Goal: Transaction & Acquisition: Purchase product/service

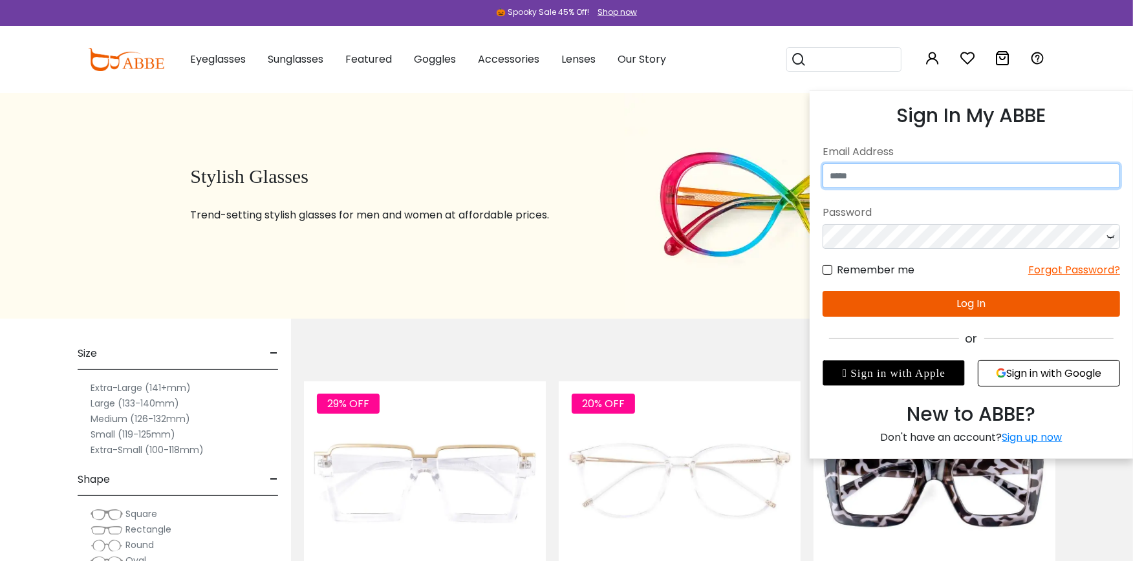
type input "**********"
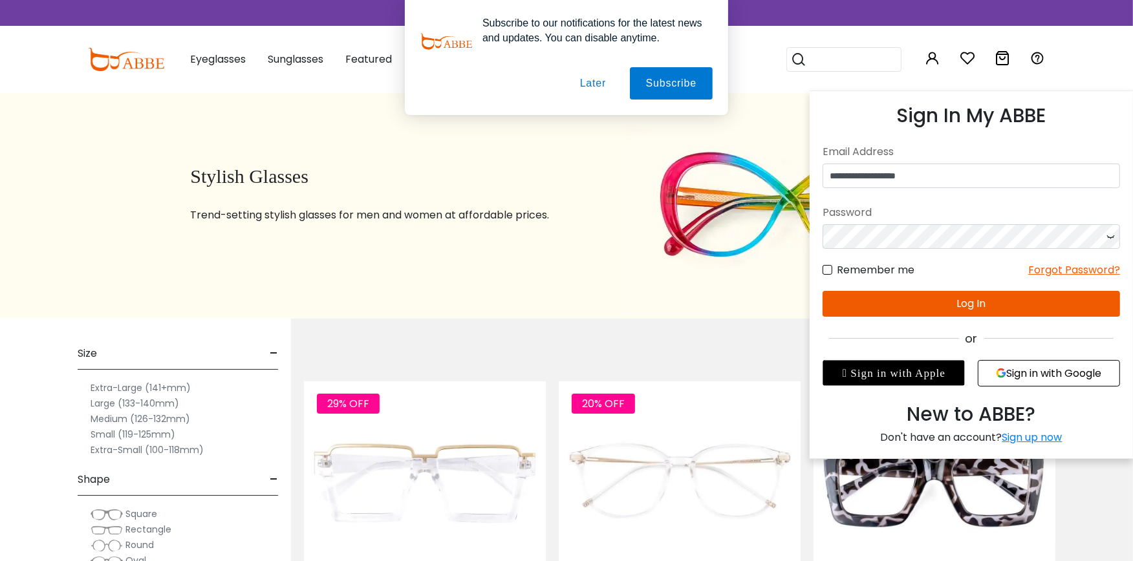
click at [939, 306] on button "Log In" at bounding box center [970, 304] width 297 height 26
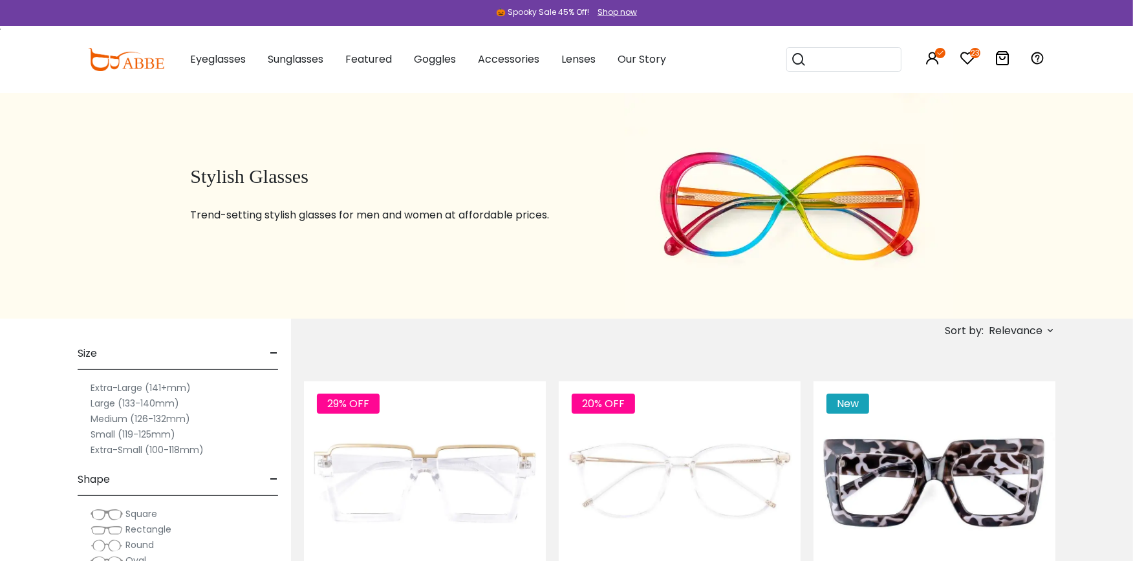
click at [967, 53] on icon at bounding box center [967, 58] width 16 height 16
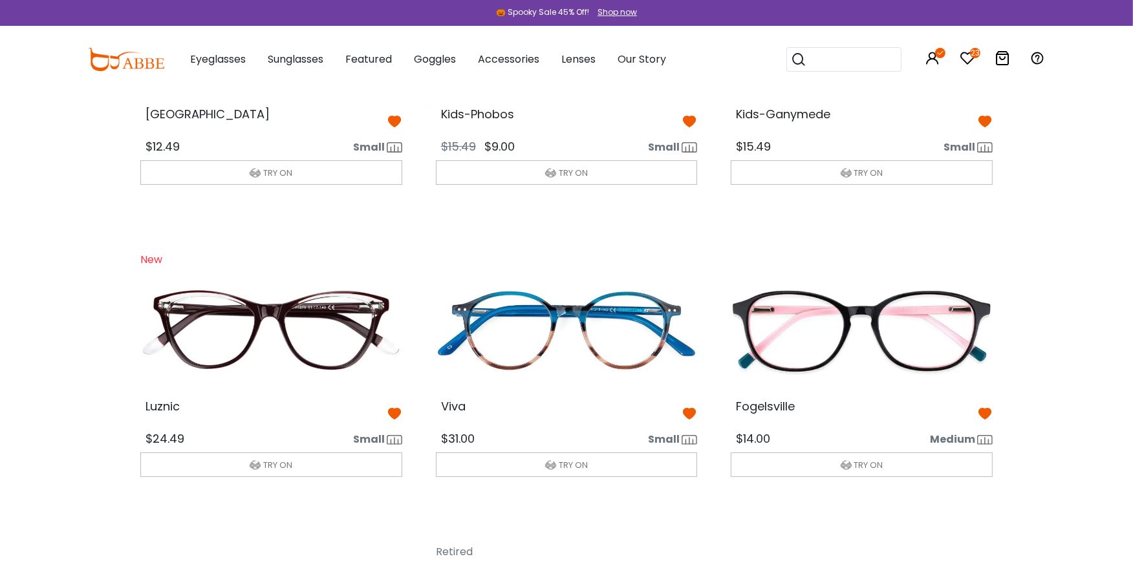
scroll to position [259, 0]
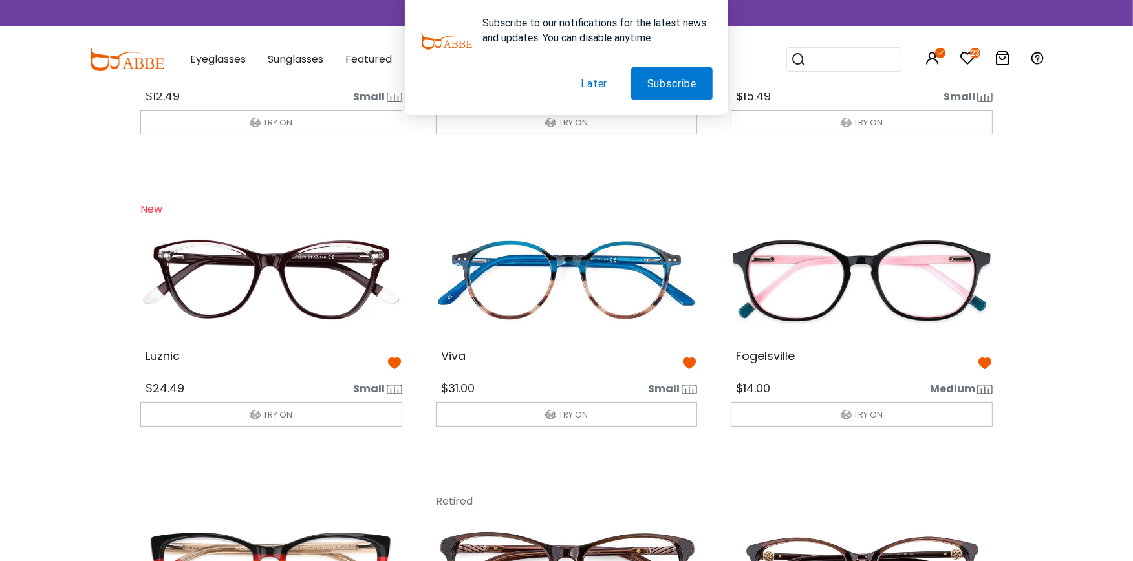
click at [599, 82] on button "Later" at bounding box center [593, 83] width 59 height 32
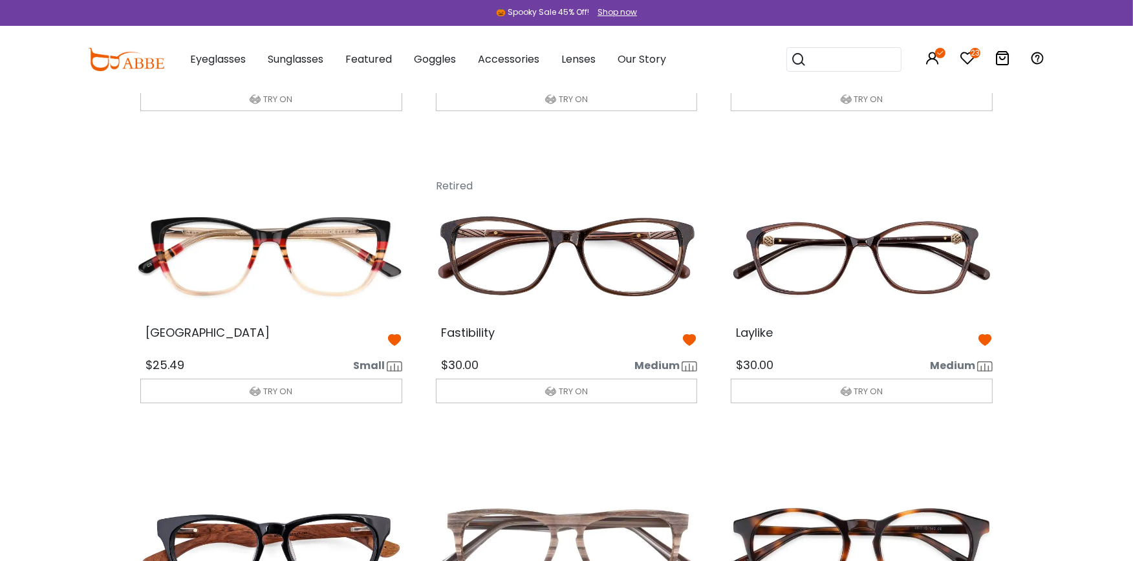
scroll to position [603, 0]
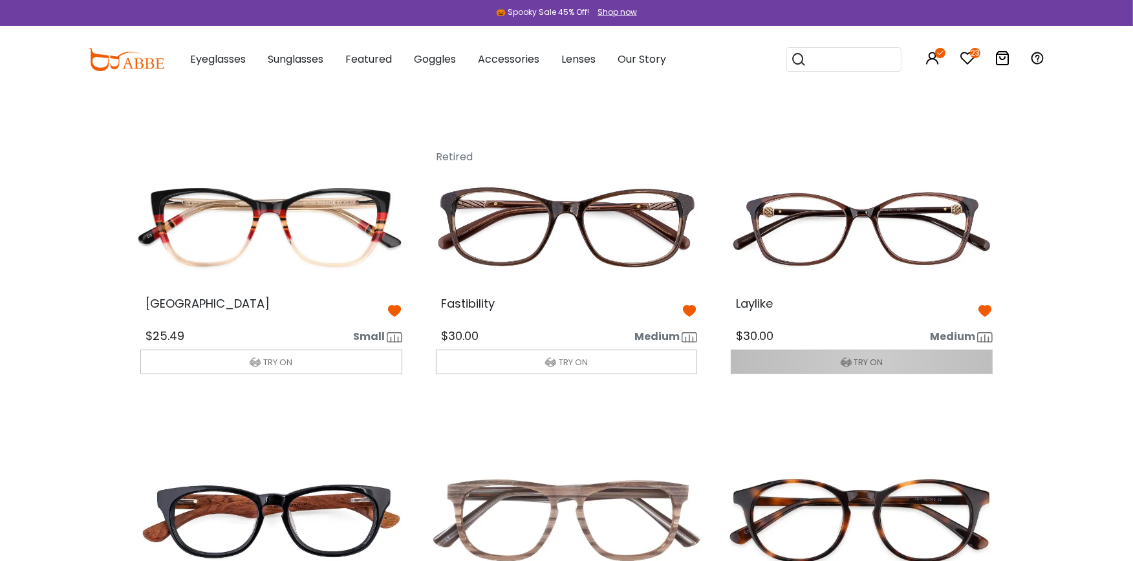
click at [870, 360] on span "TRY ON" at bounding box center [868, 362] width 29 height 12
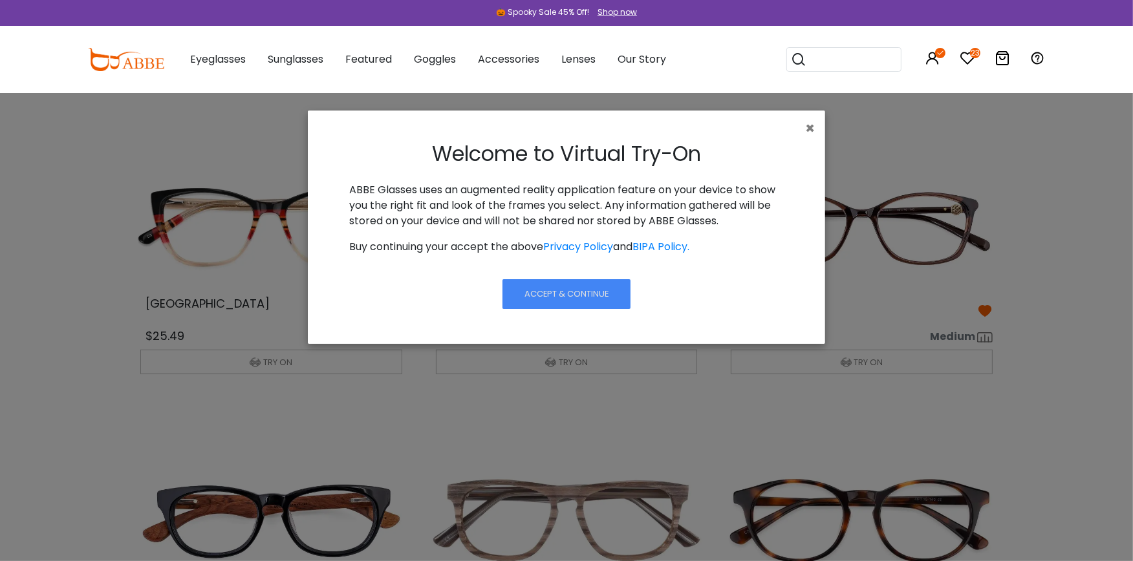
click at [571, 288] on span "Accept & Continue" at bounding box center [566, 294] width 84 height 12
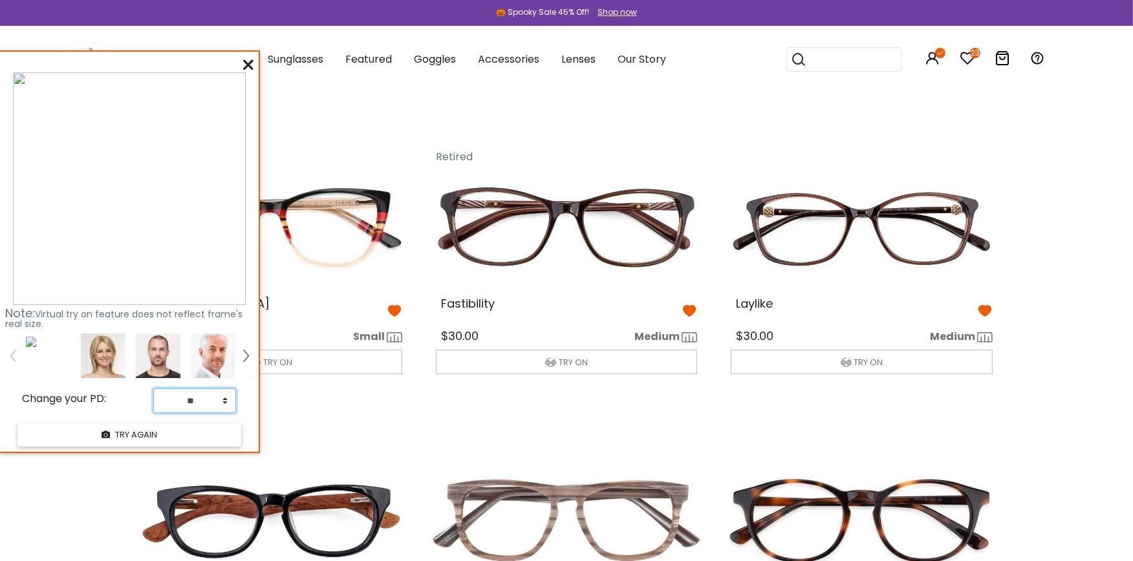
click at [224, 401] on select "** ** ** ** ** ** ** ** ** ** ** ** ** ** ** ** ** ** ** ** ** ** ** ** ** ** *…" at bounding box center [194, 401] width 82 height 25
select select "**"
click at [153, 389] on select "** ** ** ** ** ** ** ** ** ** ** ** ** ** ** ** ** ** ** ** ** ** ** ** ** ** *…" at bounding box center [194, 401] width 82 height 25
click at [185, 434] on button "TRY AGAIN" at bounding box center [129, 434] width 224 height 23
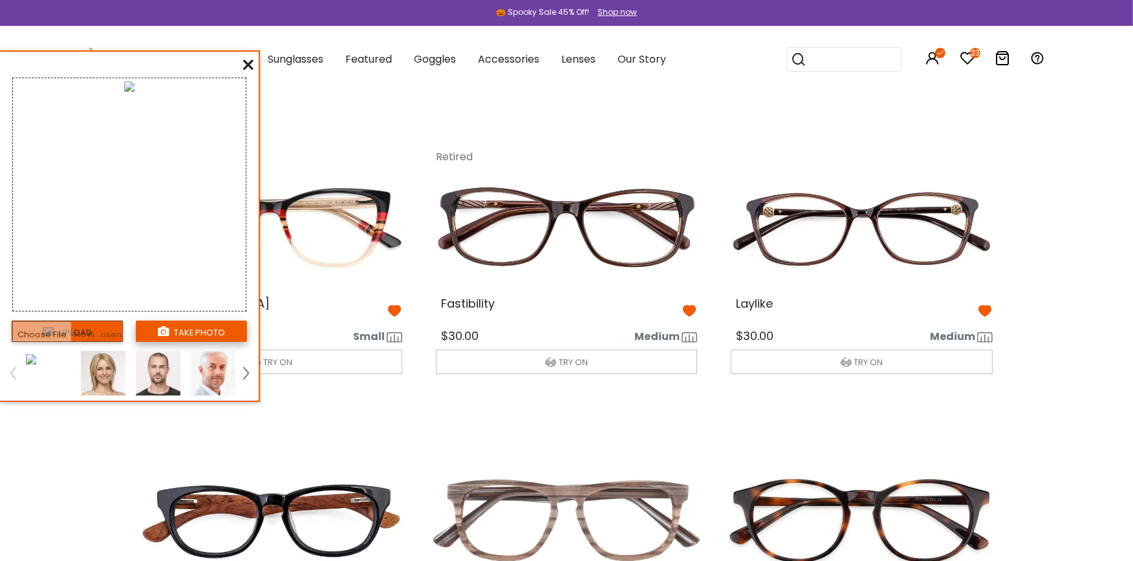
click at [209, 327] on button "take photo" at bounding box center [191, 331] width 111 height 21
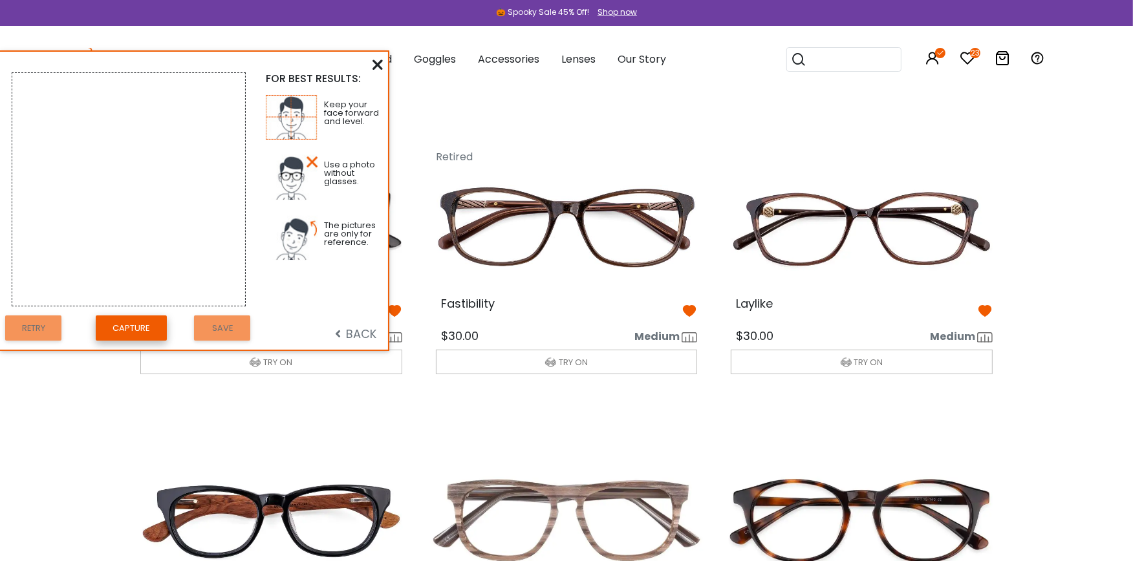
click at [136, 324] on button "Capture" at bounding box center [131, 327] width 71 height 25
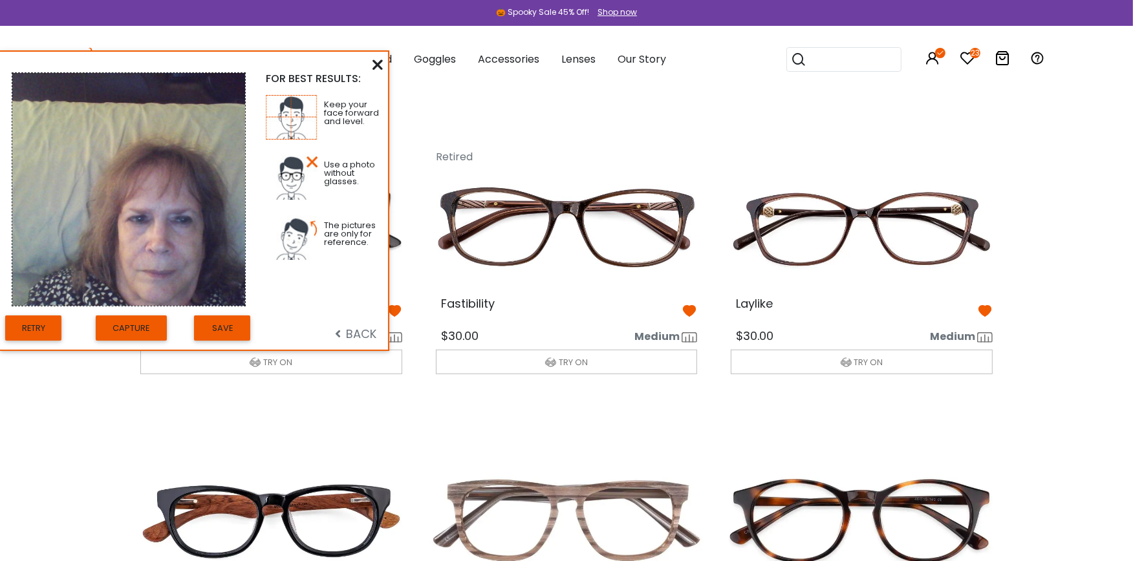
click at [886, 247] on img at bounding box center [861, 227] width 283 height 141
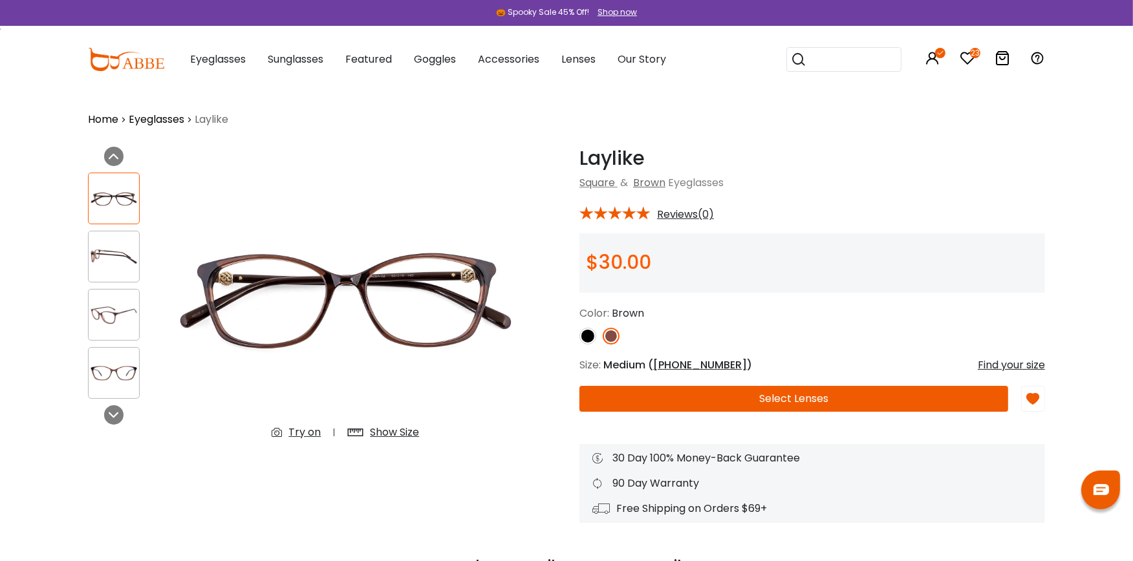
click at [310, 429] on div "Try on" at bounding box center [304, 433] width 32 height 16
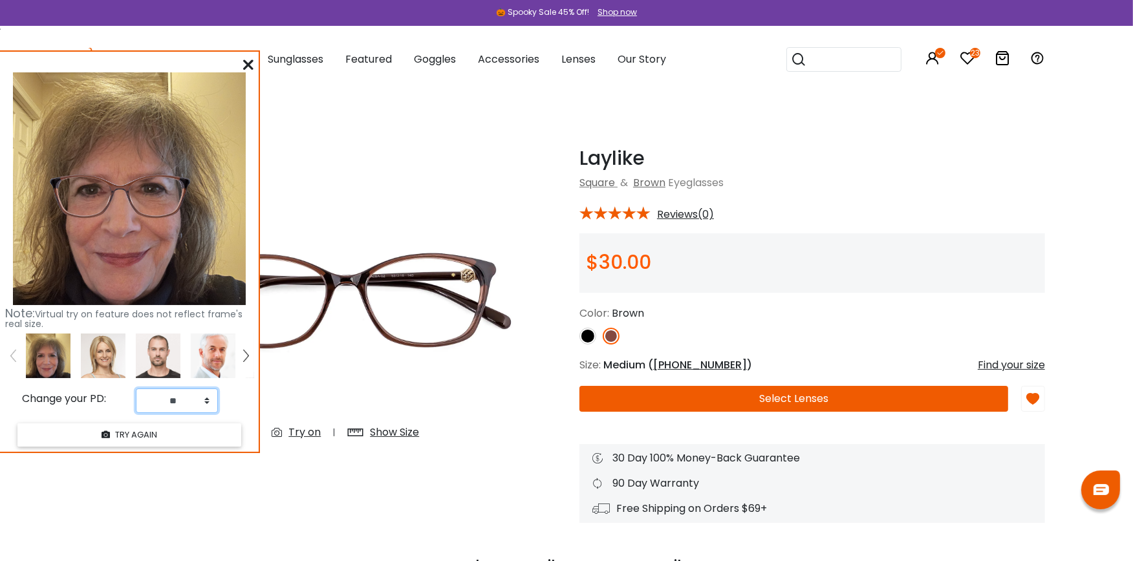
click at [207, 401] on select "** ** ** ** ** ** ** ** ** ** ** ** ** ** ** ** ** ** ** ** ** ** ** ** ** ** *…" at bounding box center [177, 401] width 82 height 25
select select "**"
click at [136, 389] on select "** ** ** ** ** ** ** ** ** ** ** ** ** ** ** ** ** ** ** ** ** ** ** ** ** ** *…" at bounding box center [177, 401] width 82 height 25
click at [146, 431] on button "TRY AGAIN" at bounding box center [129, 434] width 224 height 23
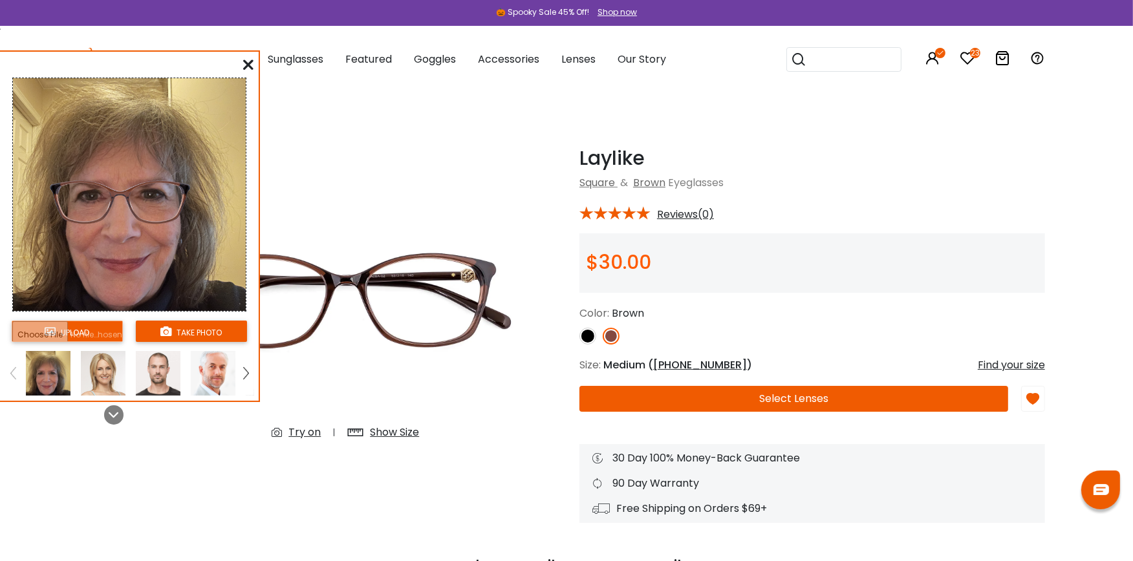
click at [246, 60] on icon at bounding box center [248, 64] width 10 height 10
click at [246, 60] on span "Eyeglasses" at bounding box center [218, 59] width 56 height 15
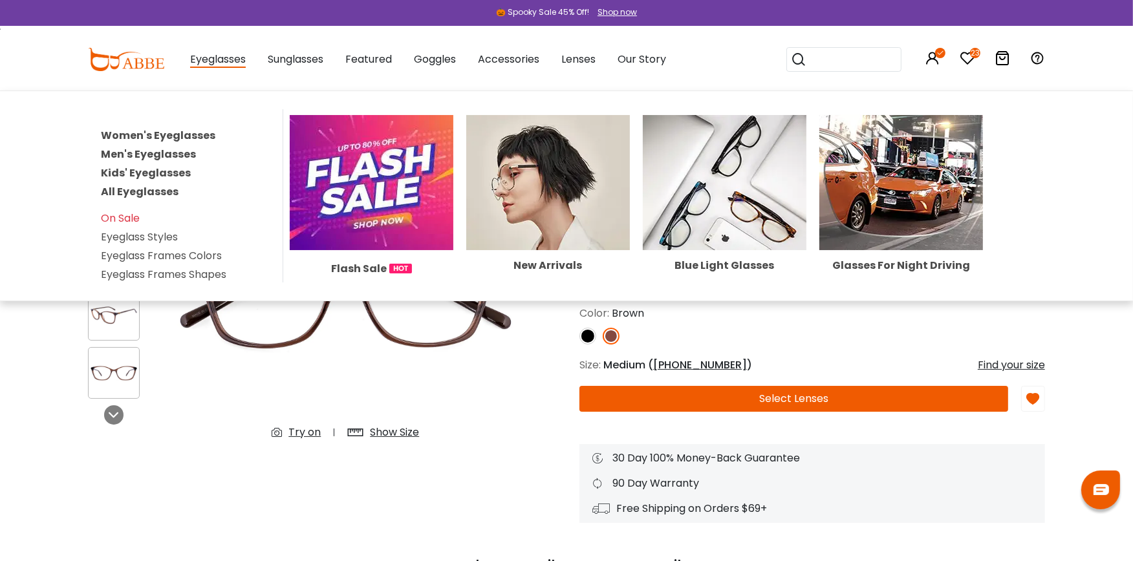
click at [170, 131] on link "Women's Eyeglasses" at bounding box center [158, 135] width 114 height 15
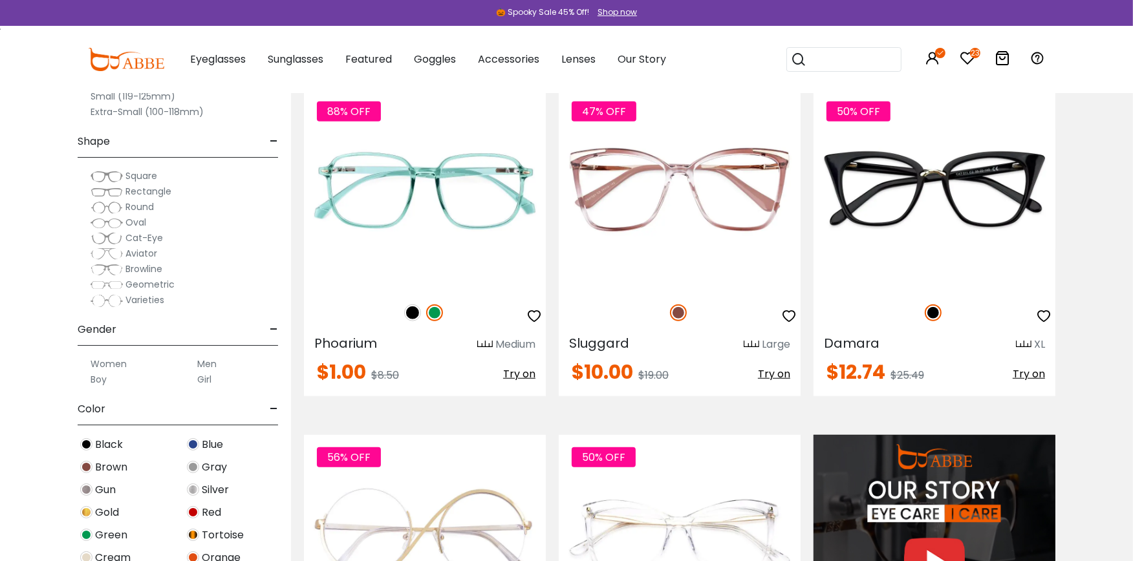
scroll to position [1005, 0]
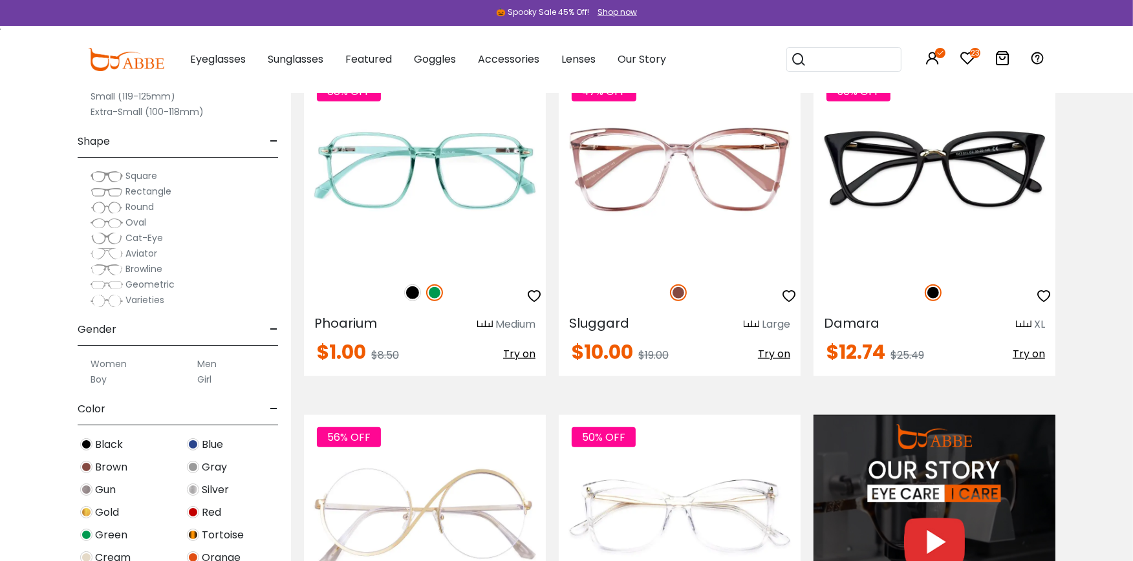
click at [85, 464] on img at bounding box center [86, 467] width 12 height 12
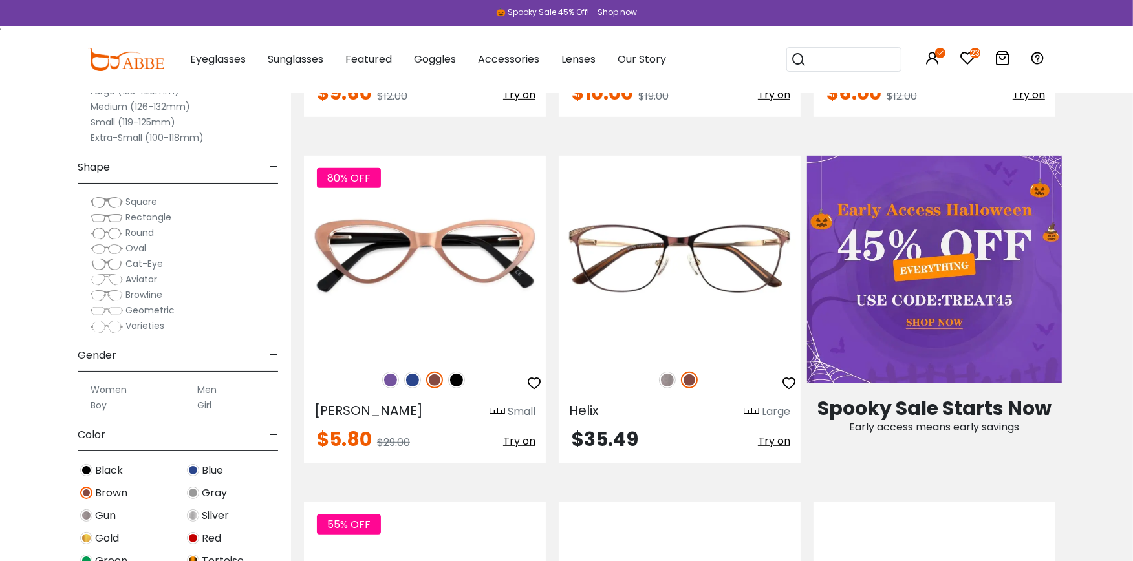
scroll to position [662, 0]
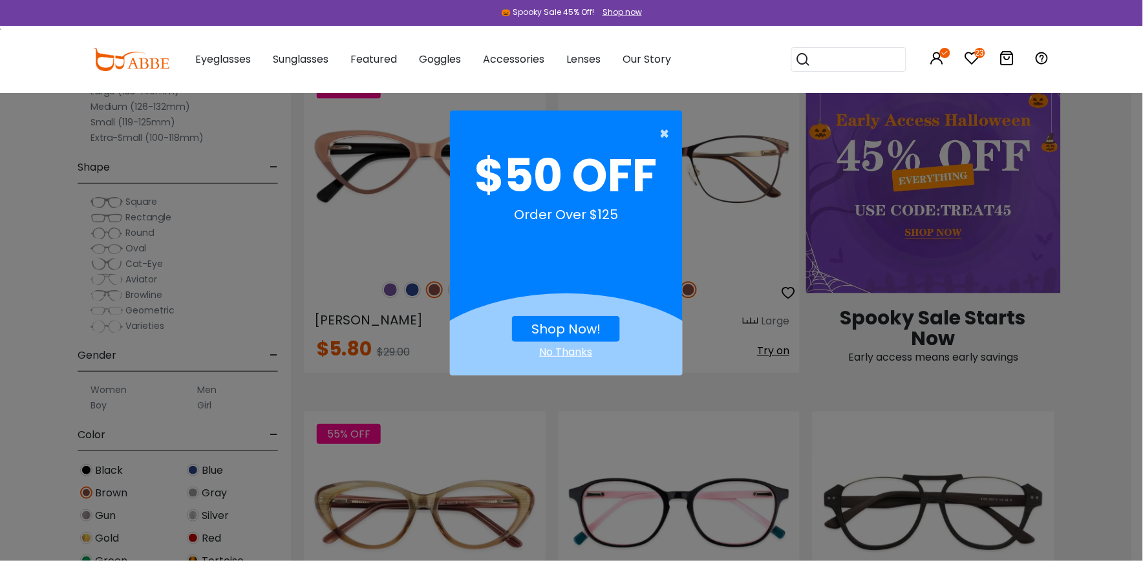
click at [662, 131] on span "×" at bounding box center [668, 134] width 16 height 26
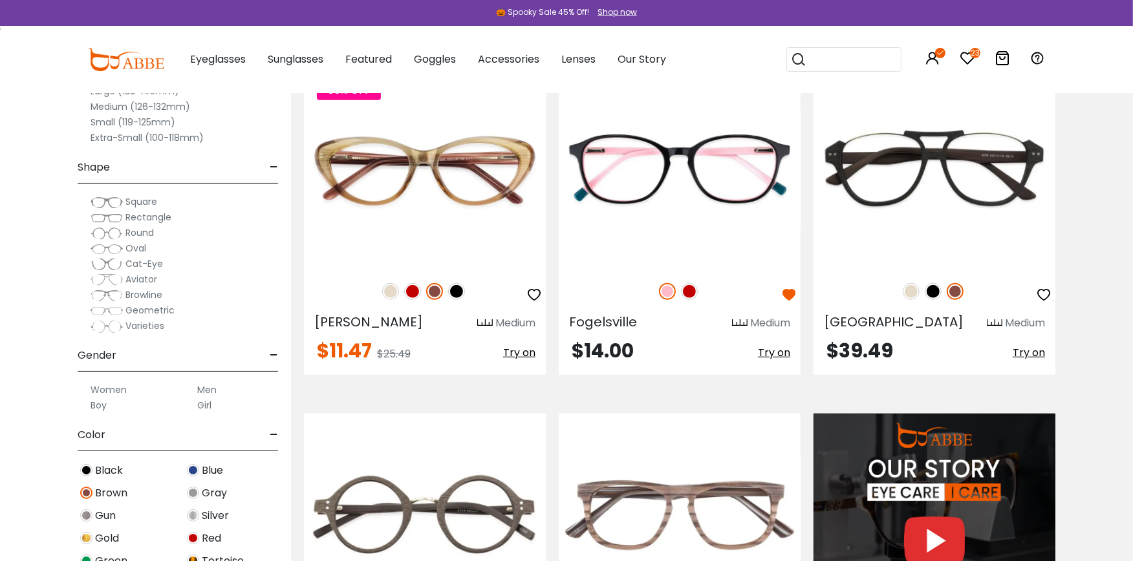
scroll to position [1020, 0]
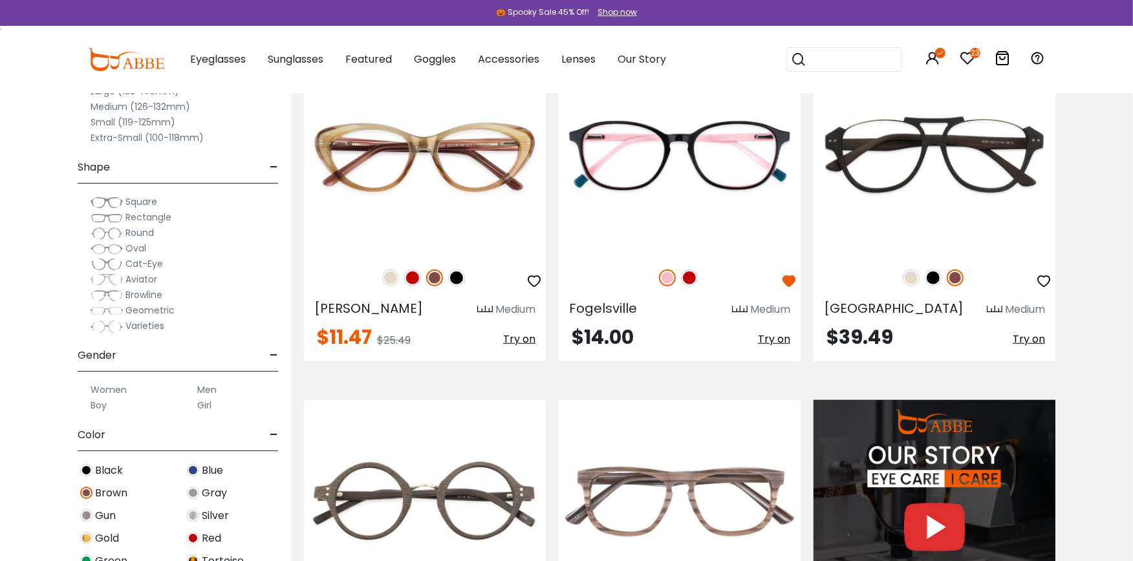
click at [196, 557] on img at bounding box center [193, 561] width 12 height 12
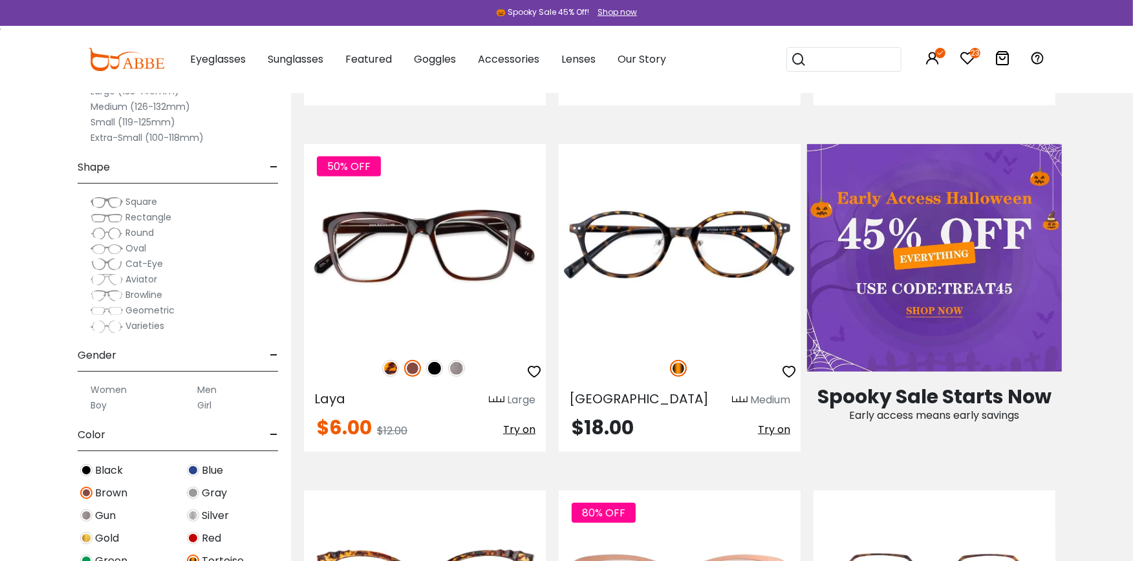
scroll to position [595, 0]
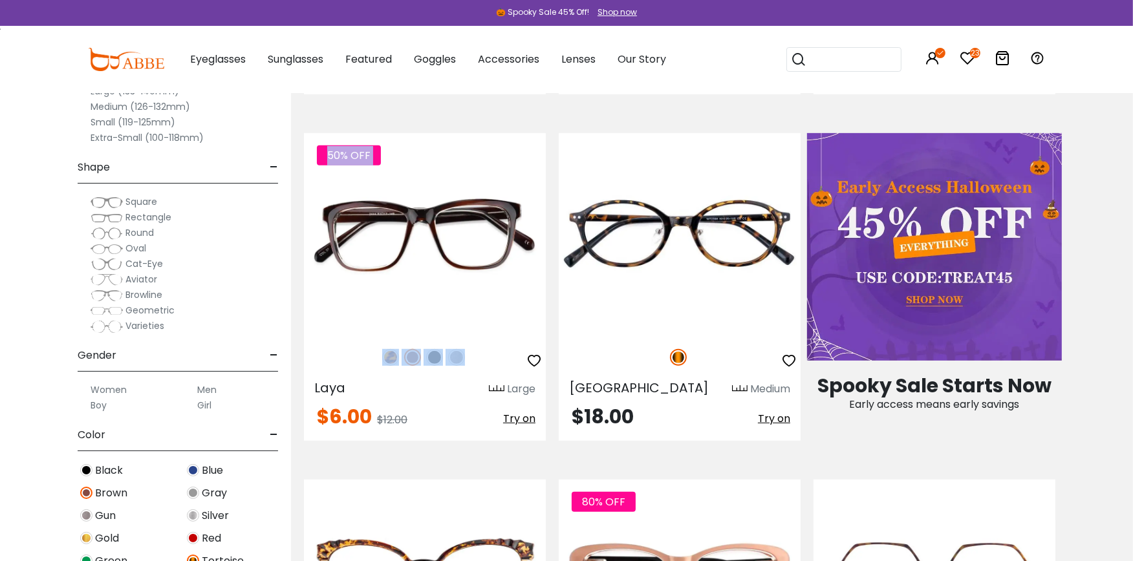
drag, startPoint x: 296, startPoint y: 352, endPoint x: 295, endPoint y: 384, distance: 31.7
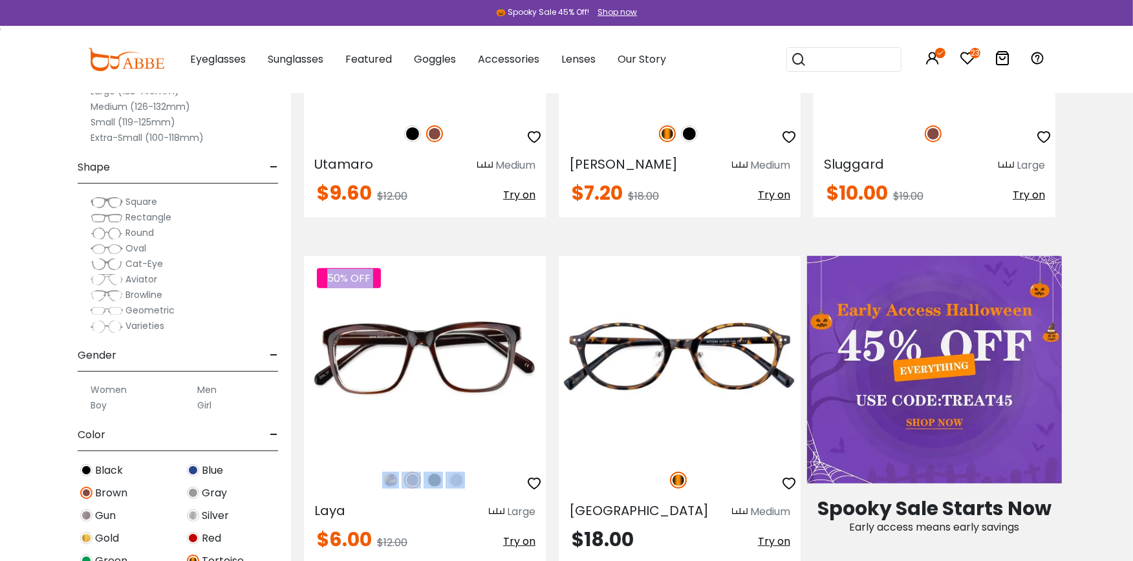
scroll to position [482, 0]
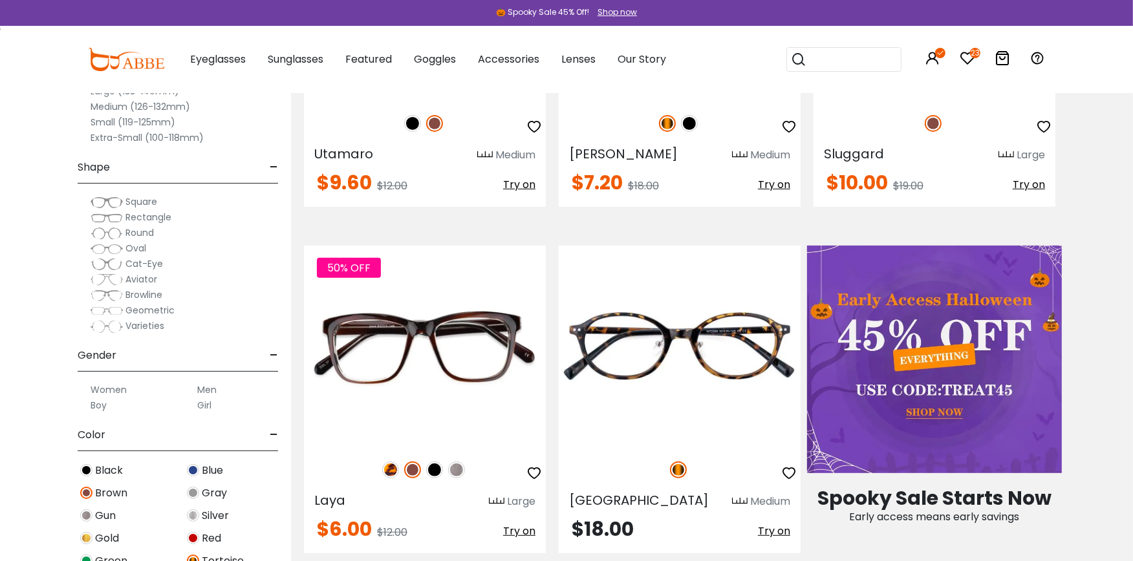
click at [112, 389] on label "Women" at bounding box center [109, 390] width 36 height 16
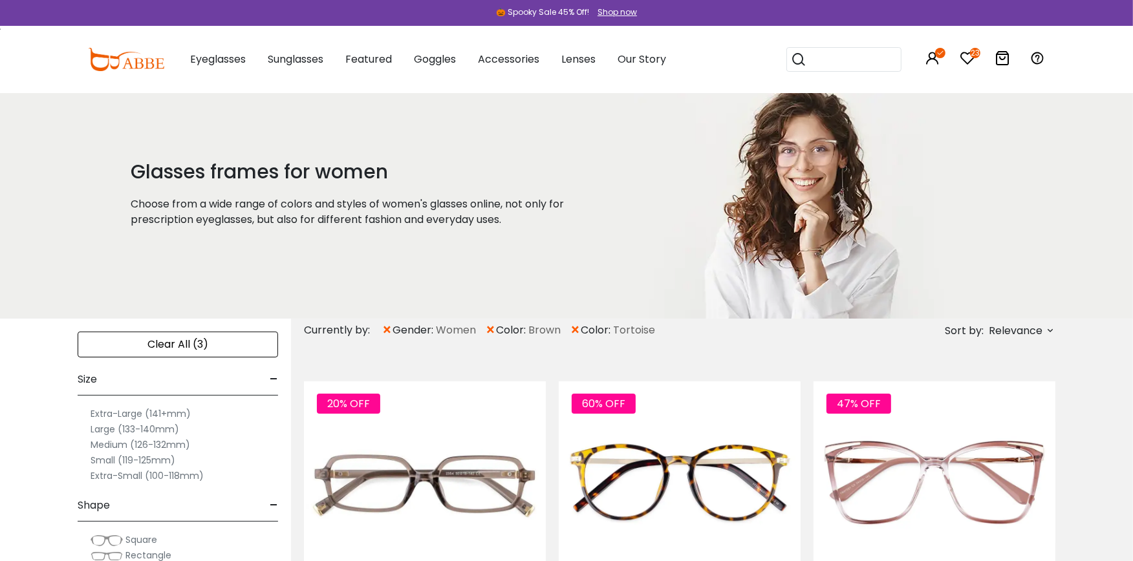
click at [127, 475] on label "Extra-Small (100-118mm)" at bounding box center [147, 476] width 113 height 16
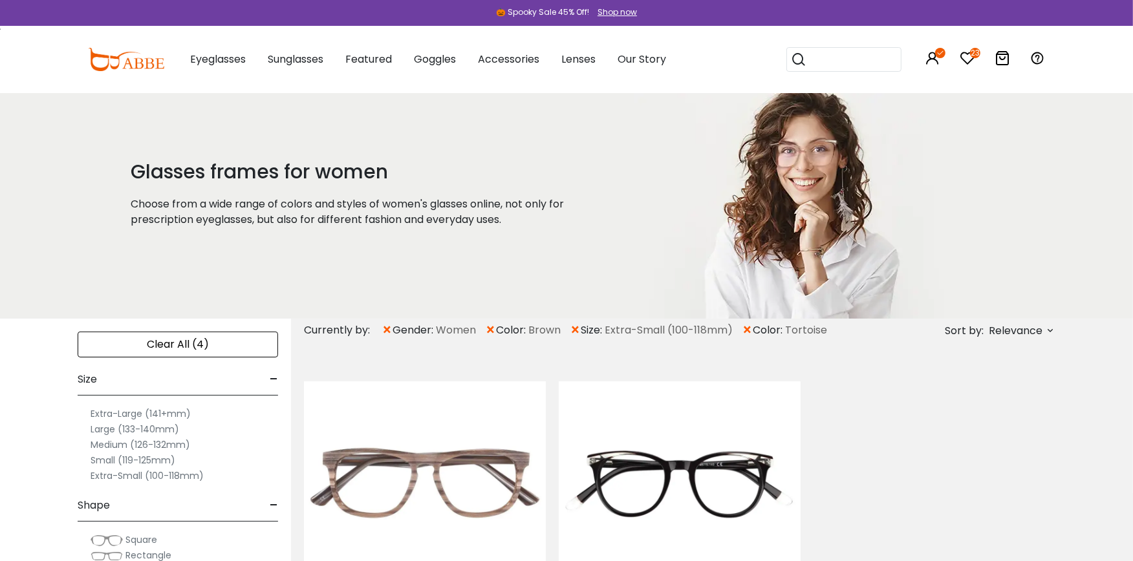
click at [113, 458] on label "Small (119-125mm)" at bounding box center [133, 461] width 85 height 16
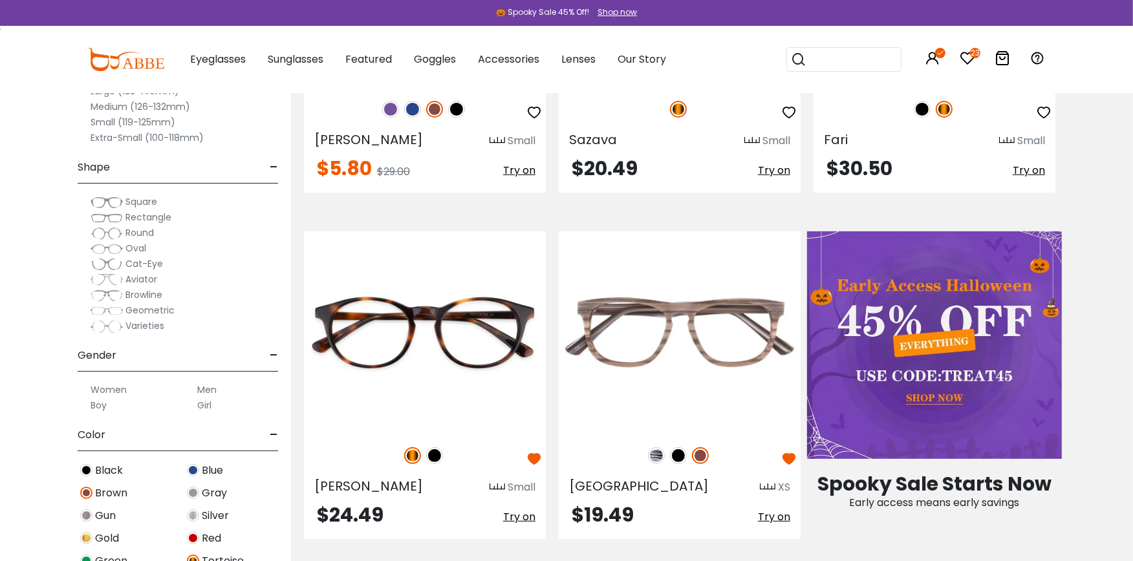
scroll to position [524, 0]
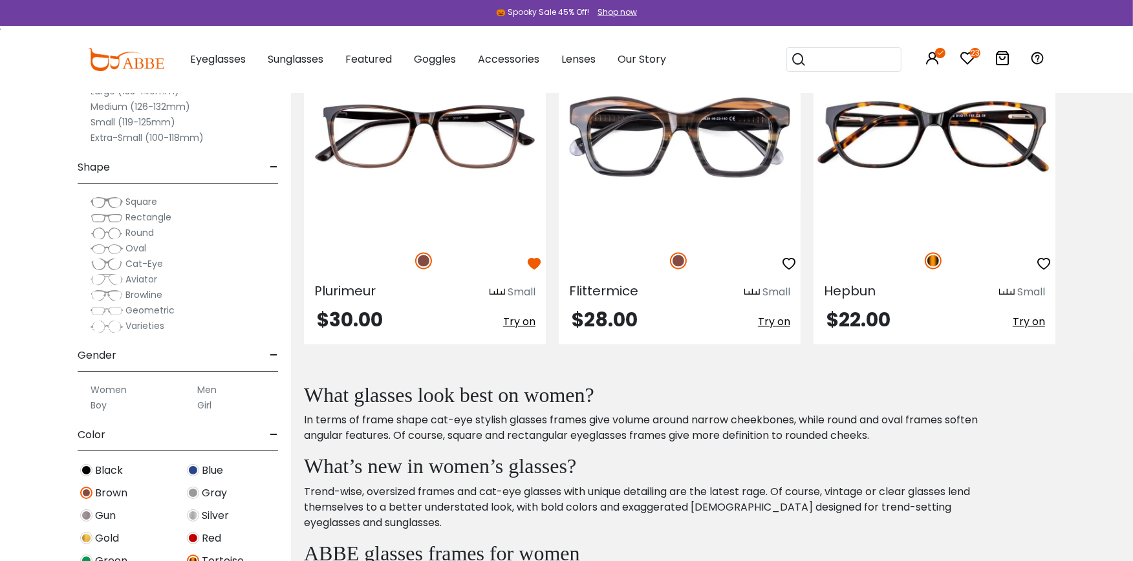
scroll to position [2455, 0]
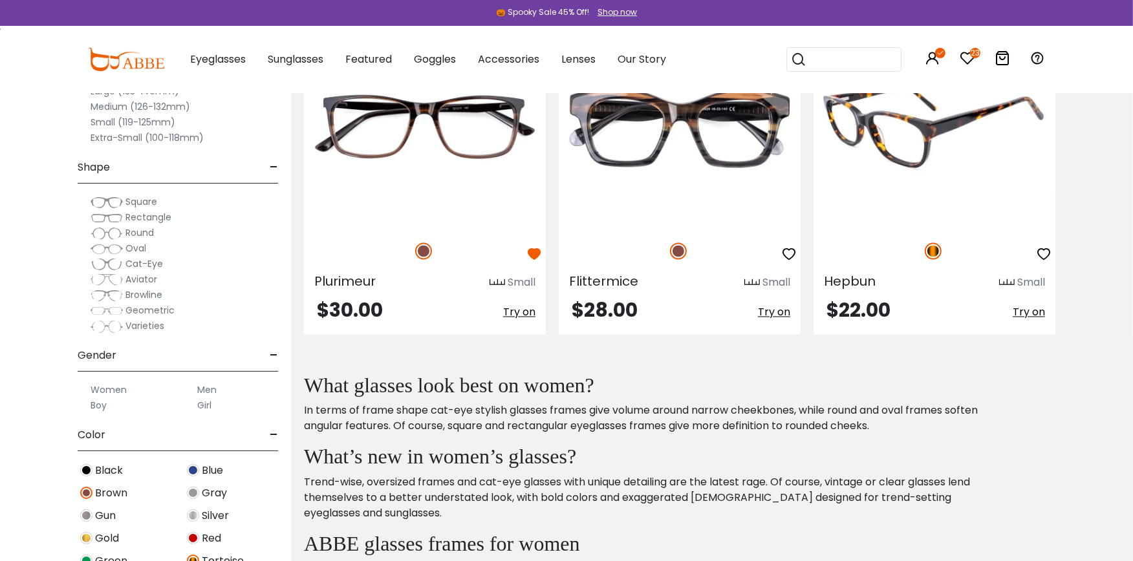
click at [929, 142] on img at bounding box center [934, 128] width 242 height 202
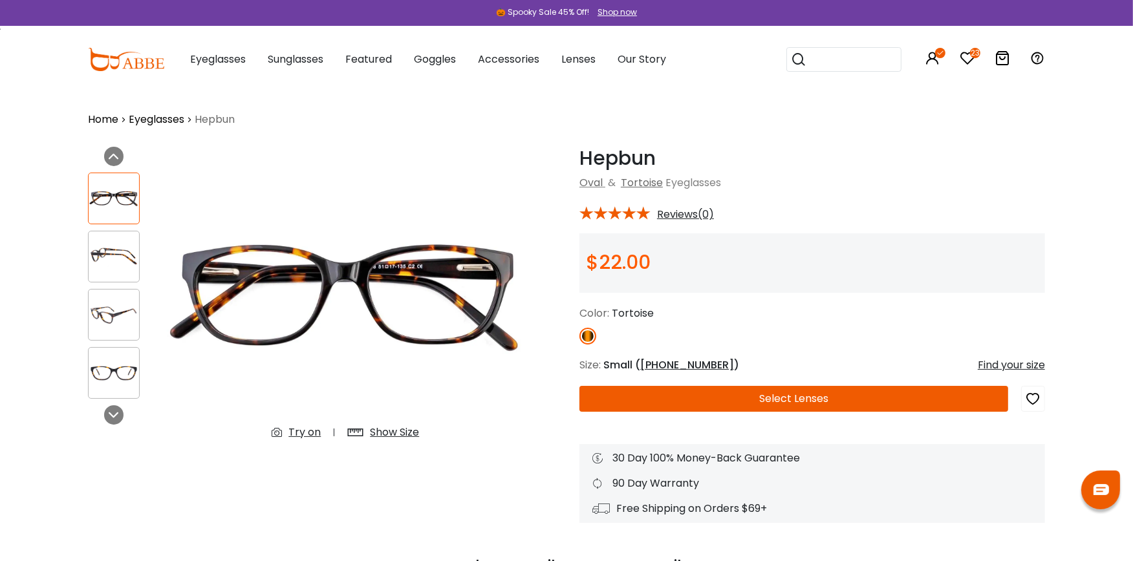
click at [299, 430] on div "Try on" at bounding box center [304, 433] width 32 height 16
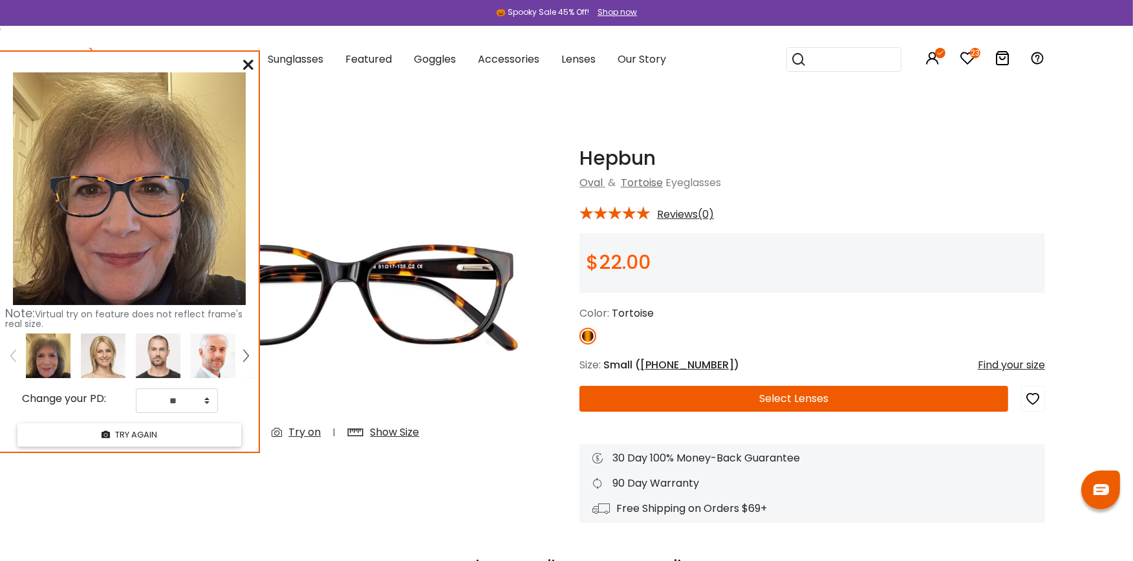
click at [248, 63] on icon at bounding box center [248, 64] width 10 height 10
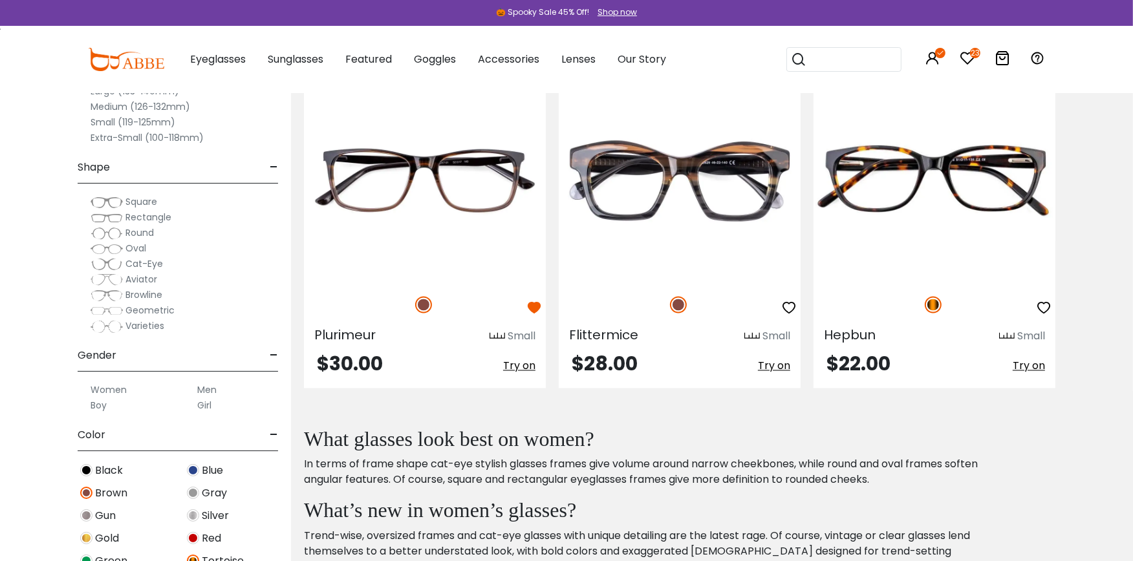
scroll to position [2397, 0]
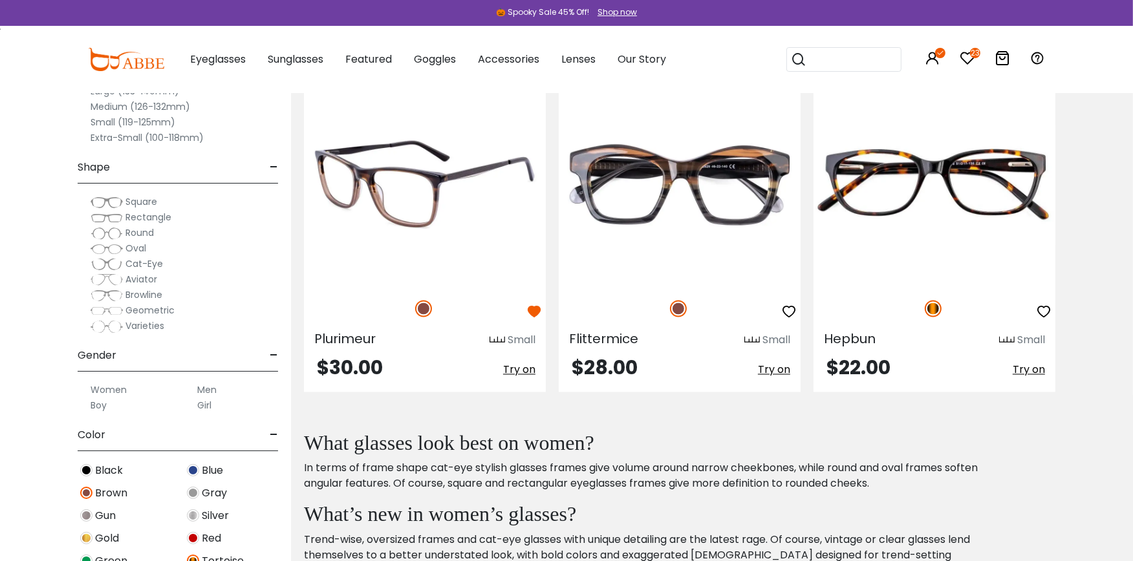
click at [444, 176] on img at bounding box center [425, 186] width 242 height 202
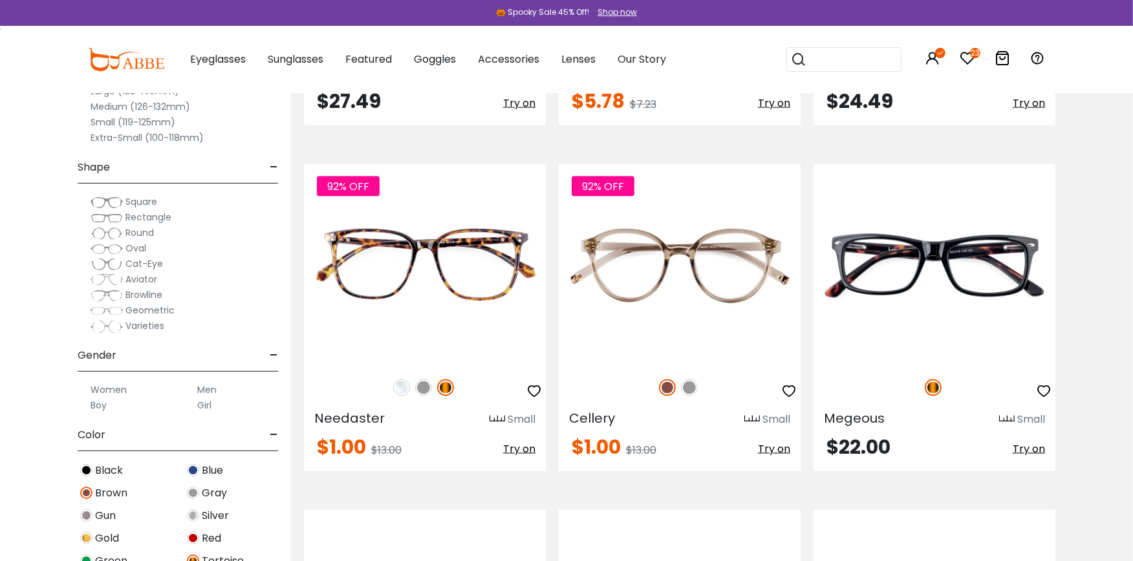
scroll to position [1969, 0]
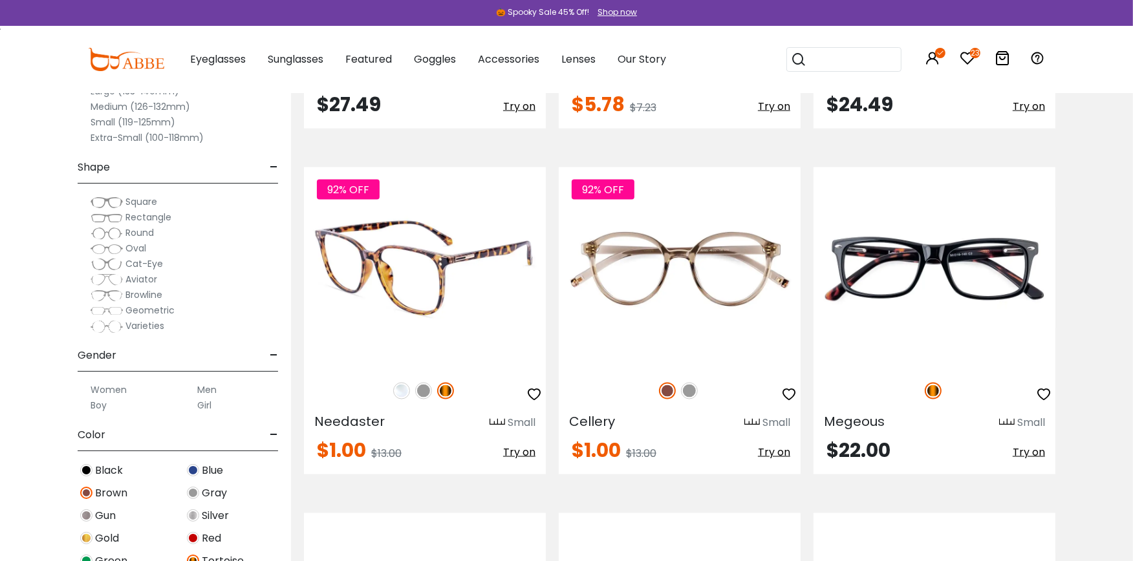
click at [440, 279] on img at bounding box center [425, 268] width 242 height 202
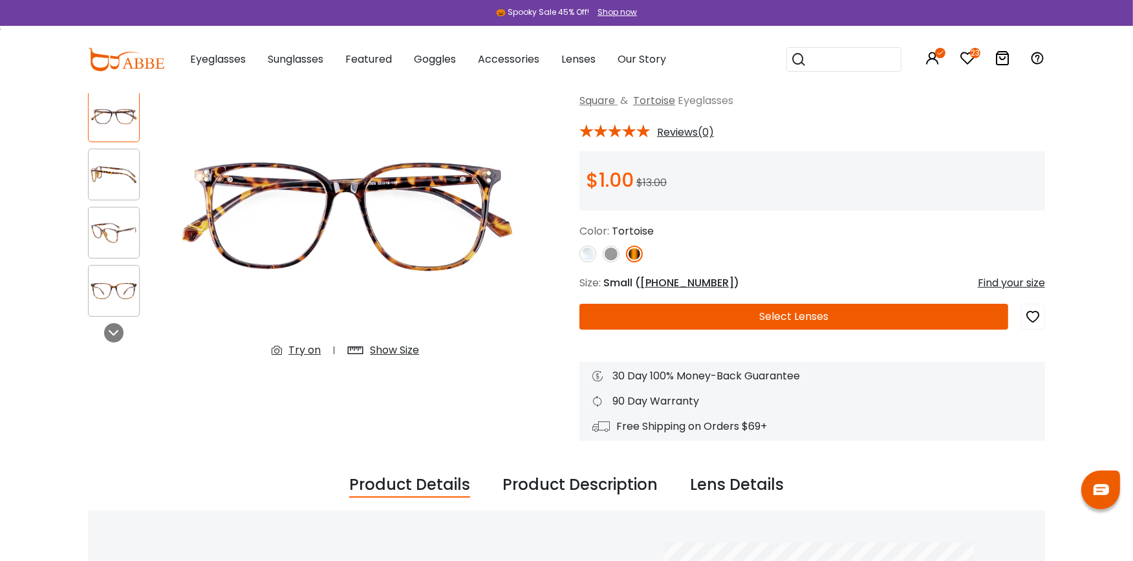
scroll to position [28, 0]
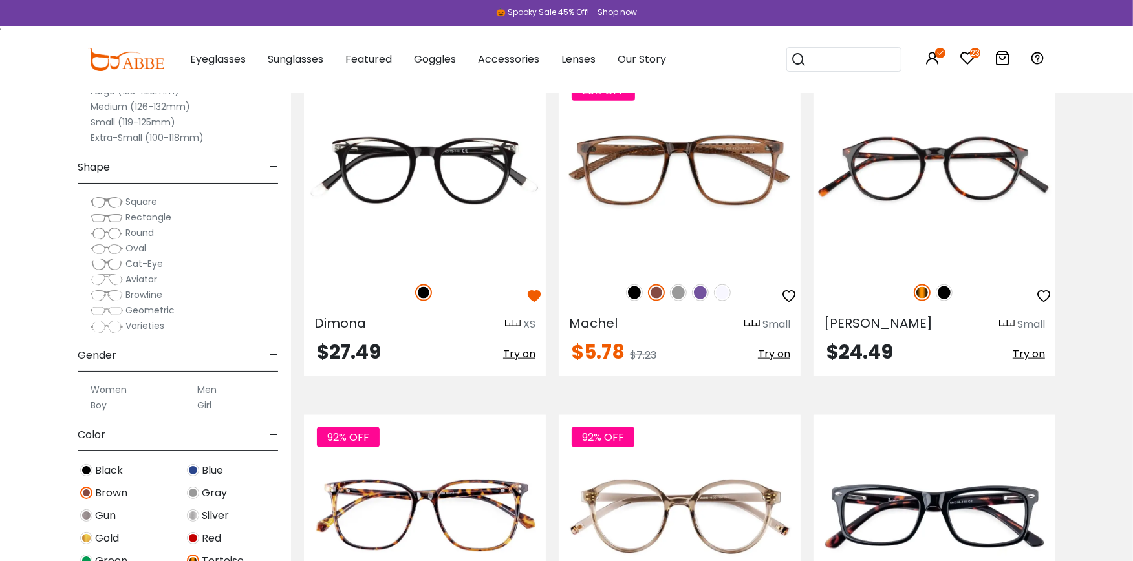
scroll to position [1626, 0]
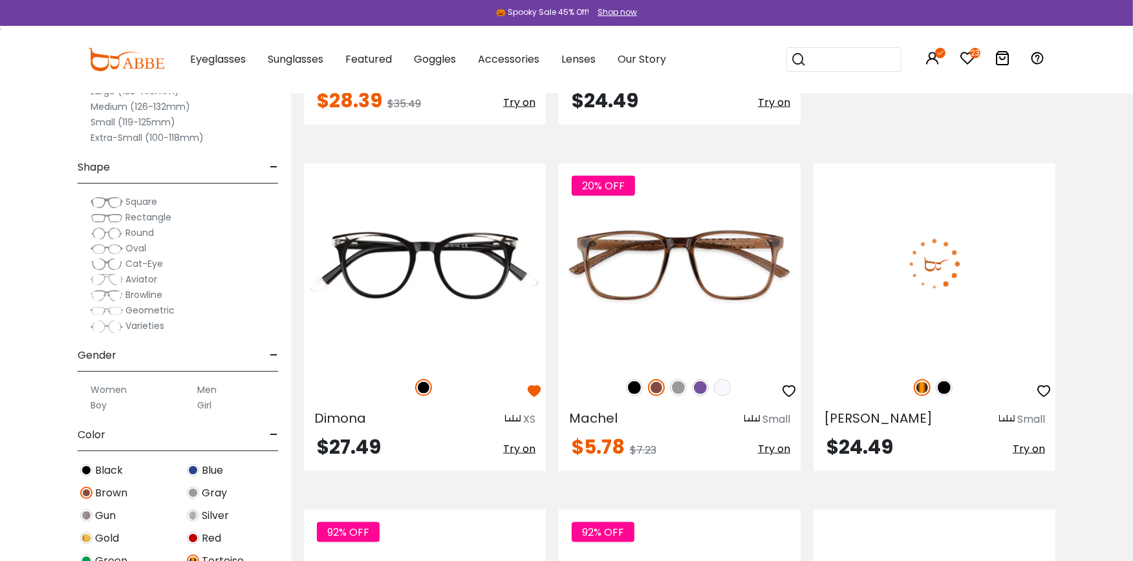
click at [946, 284] on img at bounding box center [934, 265] width 242 height 202
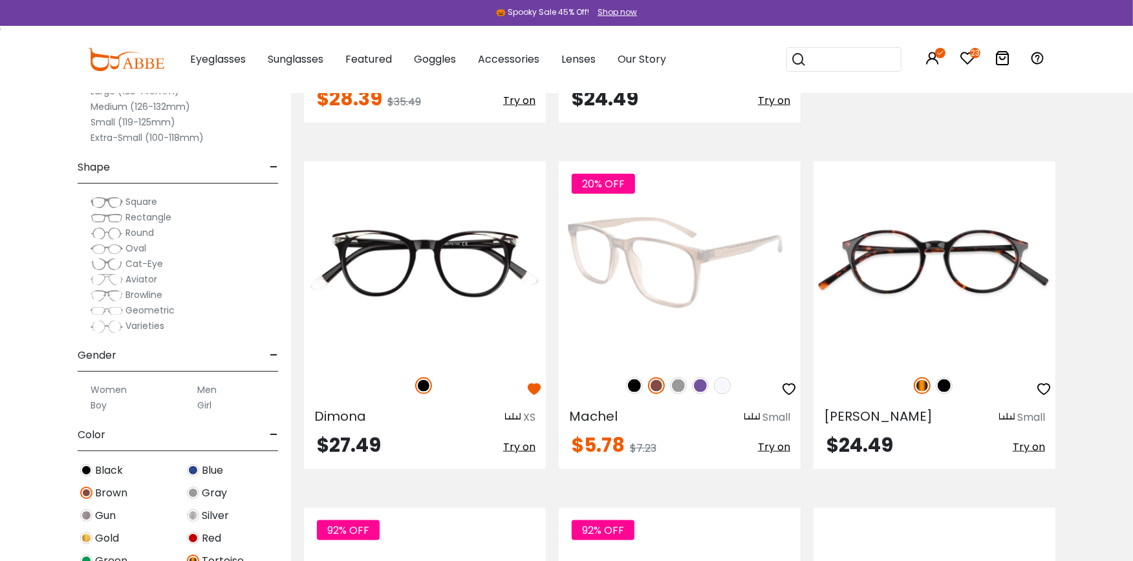
scroll to position [1626, 0]
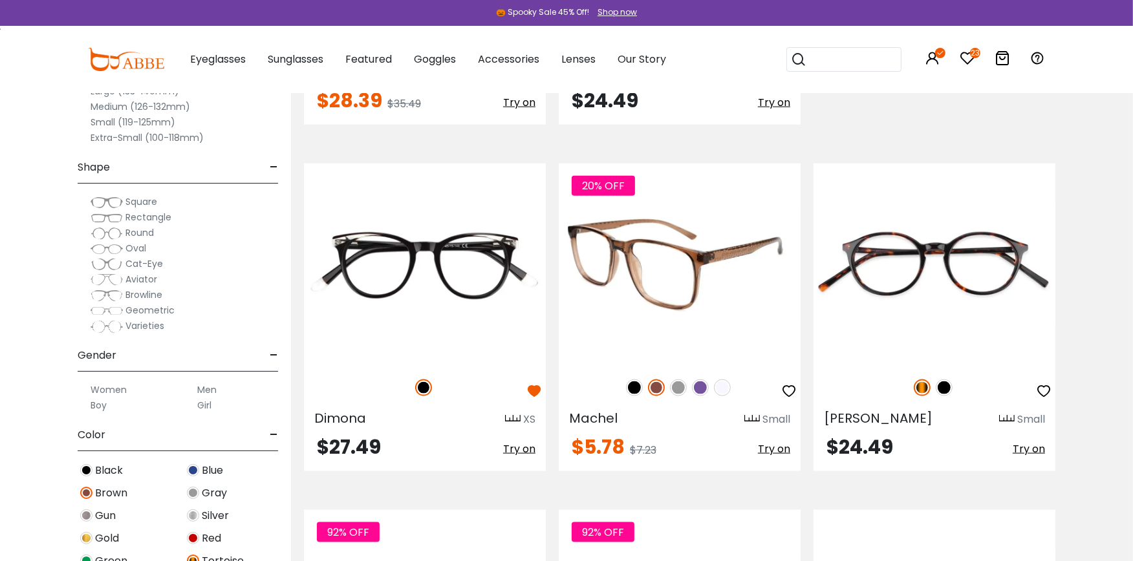
click at [676, 279] on img at bounding box center [680, 265] width 242 height 202
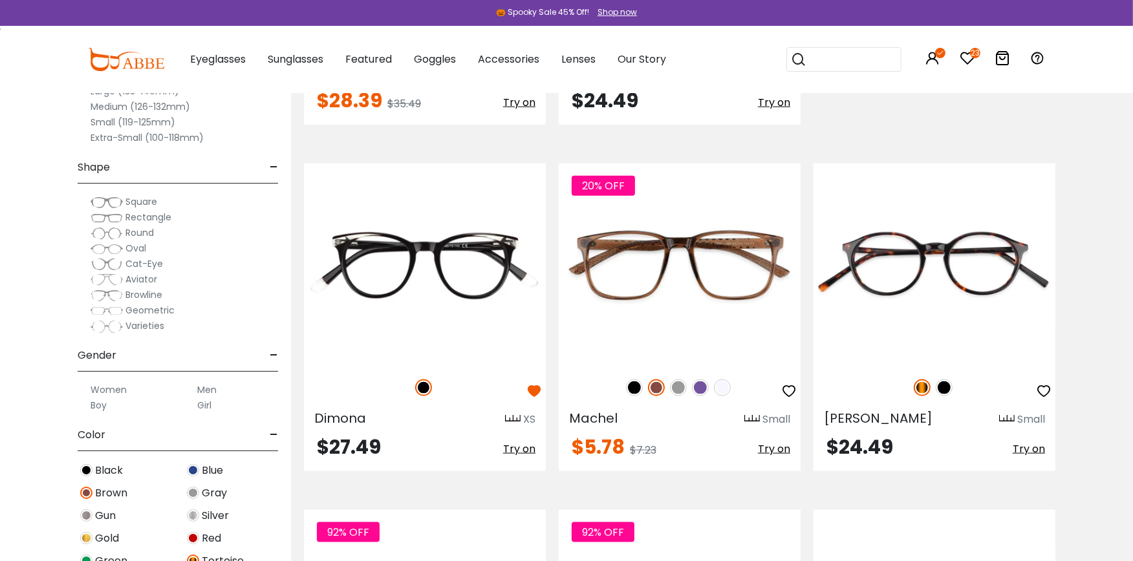
scroll to position [1597, 0]
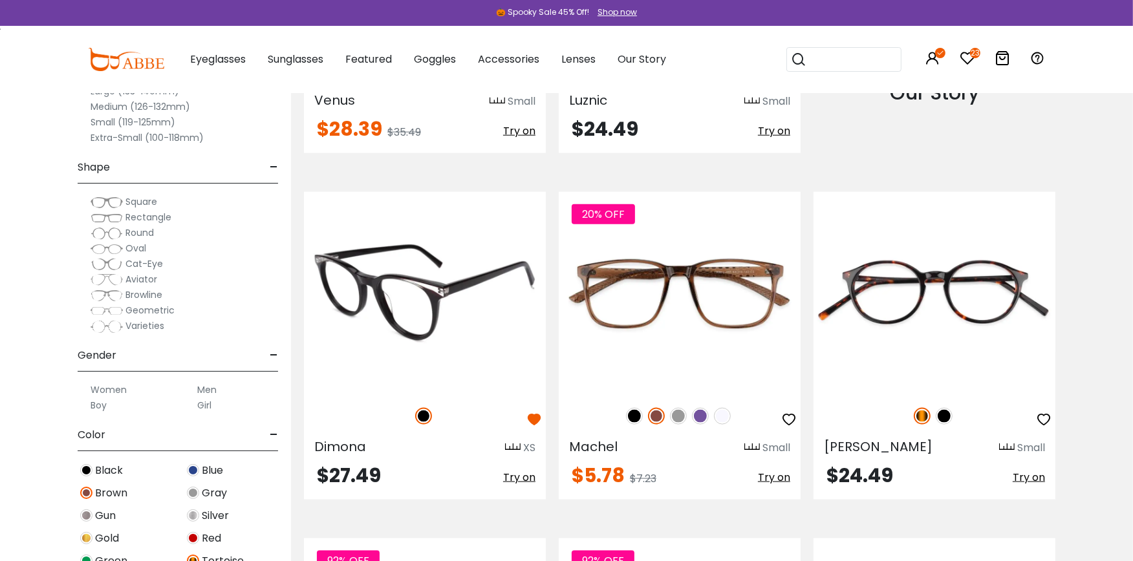
click at [431, 301] on img at bounding box center [425, 293] width 242 height 202
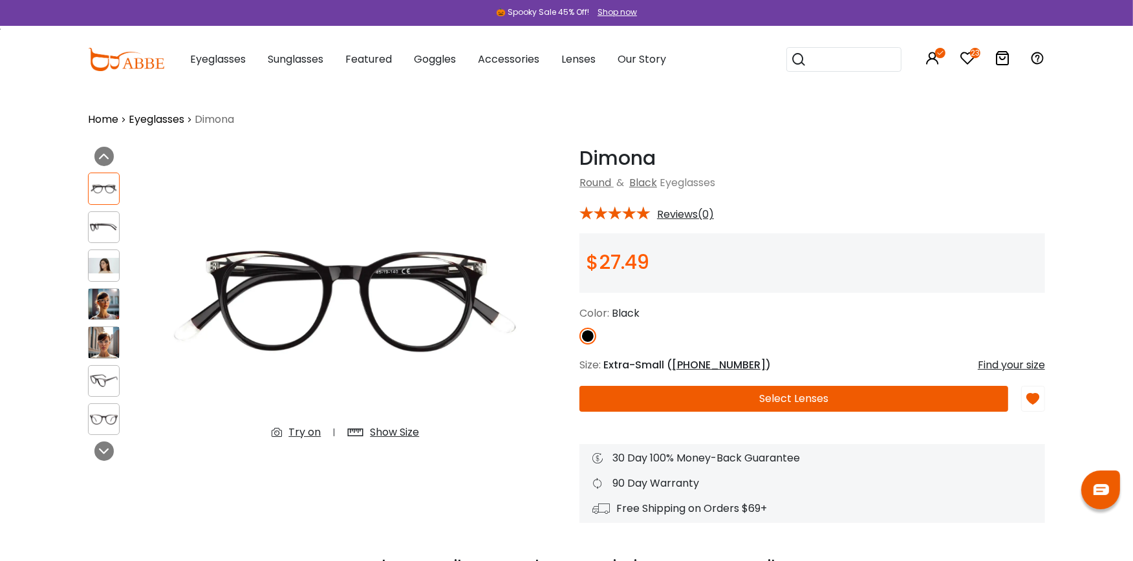
click at [302, 427] on div "Try on" at bounding box center [304, 433] width 32 height 16
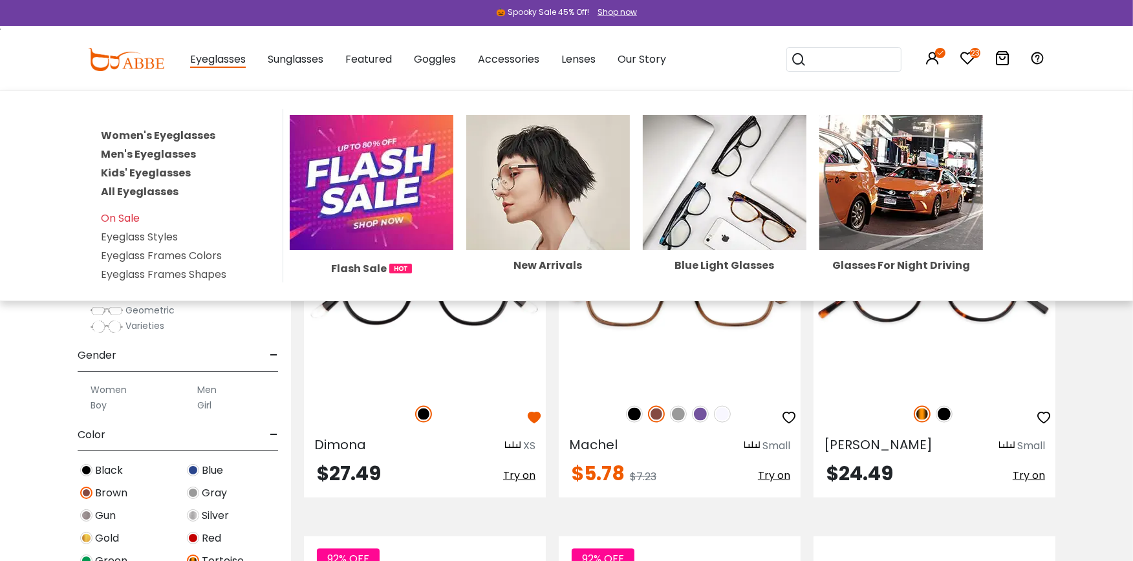
scroll to position [1597, 0]
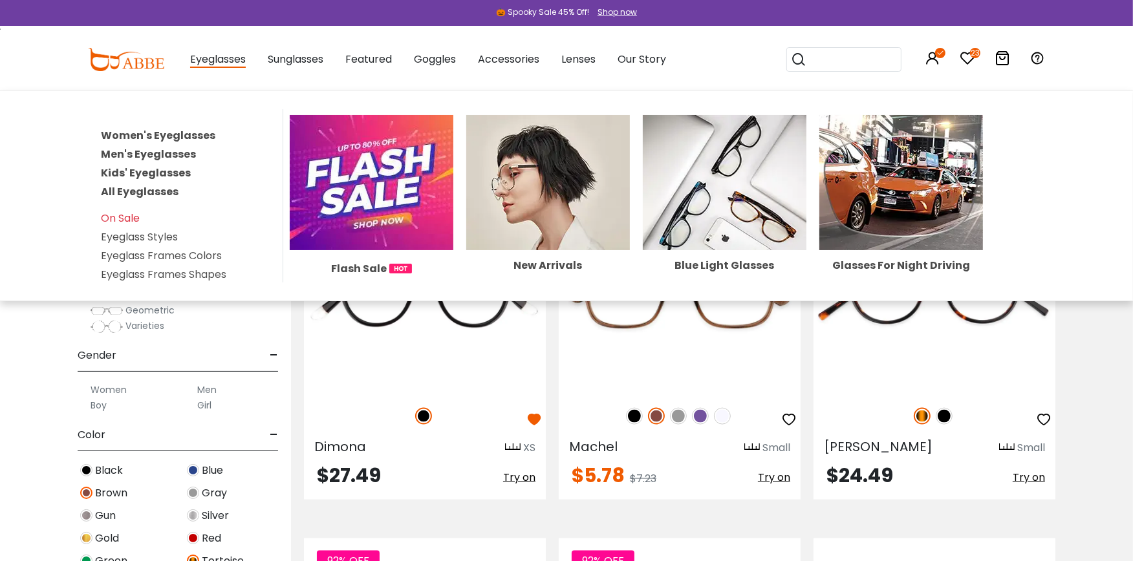
click at [202, 128] on link "Women's Eyeglasses" at bounding box center [158, 135] width 114 height 15
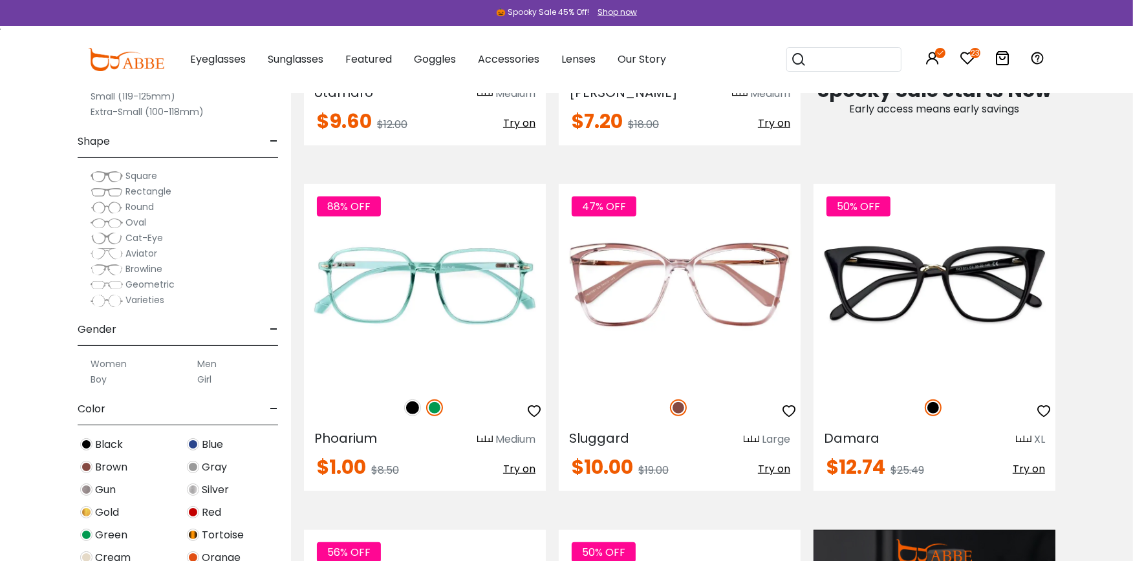
scroll to position [946, 0]
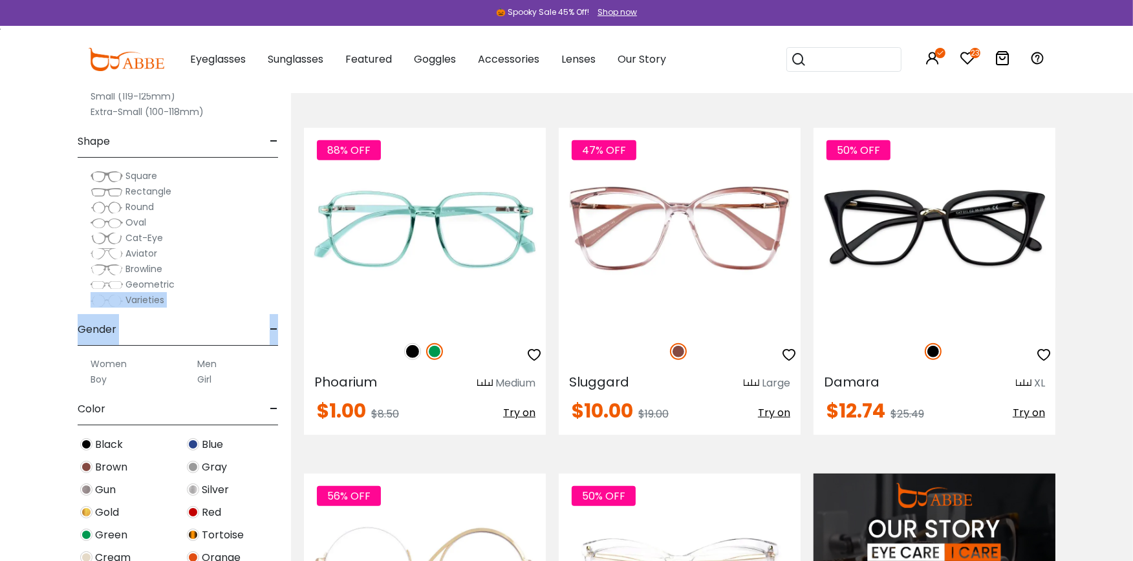
drag, startPoint x: 286, startPoint y: 289, endPoint x: 287, endPoint y: 321, distance: 32.3
click at [287, 321] on div "Size - Extra-Large (141+mm) Large (133-140mm) Medium (126-132mm) Small (119-125…" at bounding box center [145, 271] width 291 height 581
drag, startPoint x: 287, startPoint y: 321, endPoint x: 291, endPoint y: 416, distance: 95.1
click at [110, 363] on label "Women" at bounding box center [109, 364] width 36 height 16
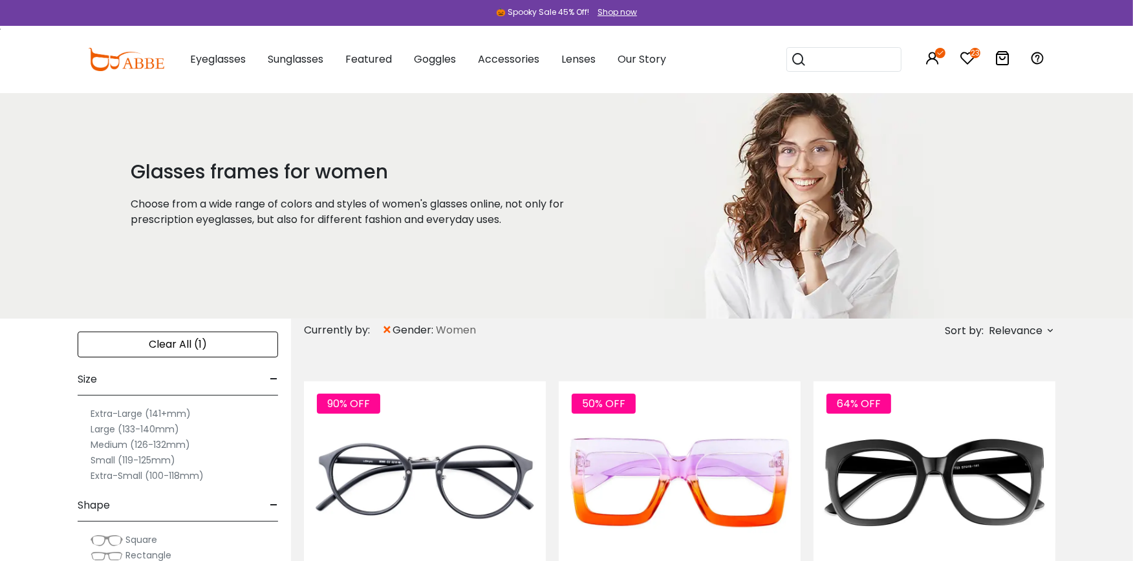
click at [103, 475] on label "Extra-Small (100-118mm)" at bounding box center [147, 476] width 113 height 16
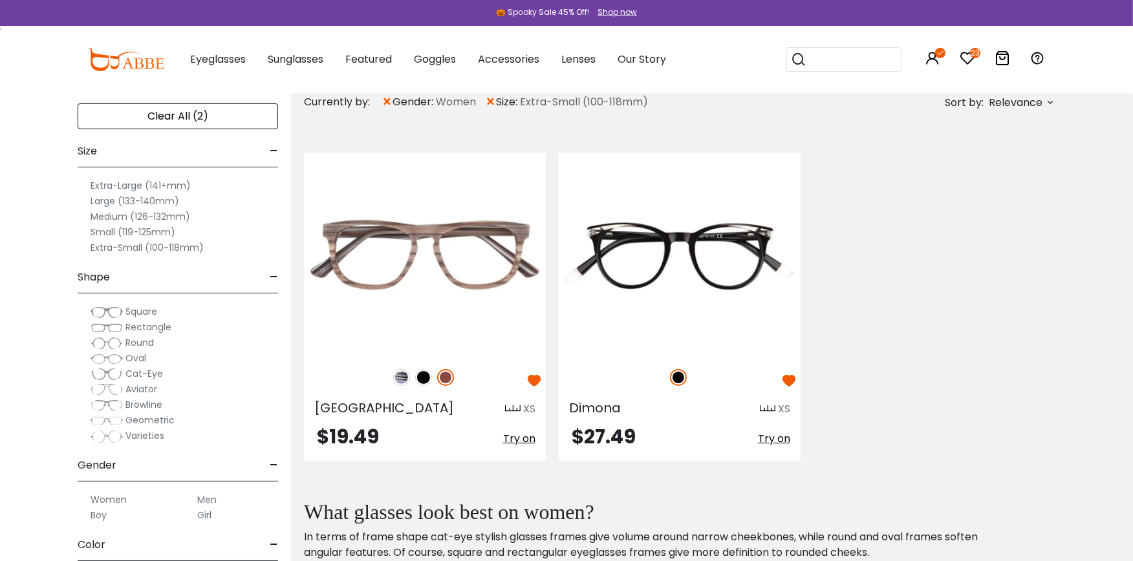
scroll to position [226, 0]
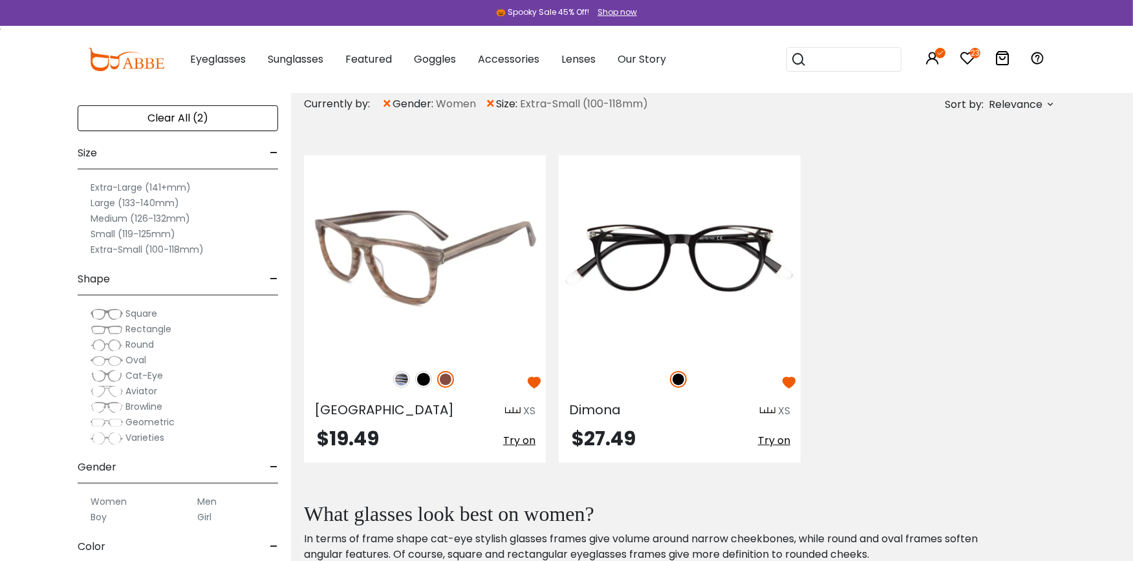
click at [461, 253] on img at bounding box center [425, 256] width 242 height 202
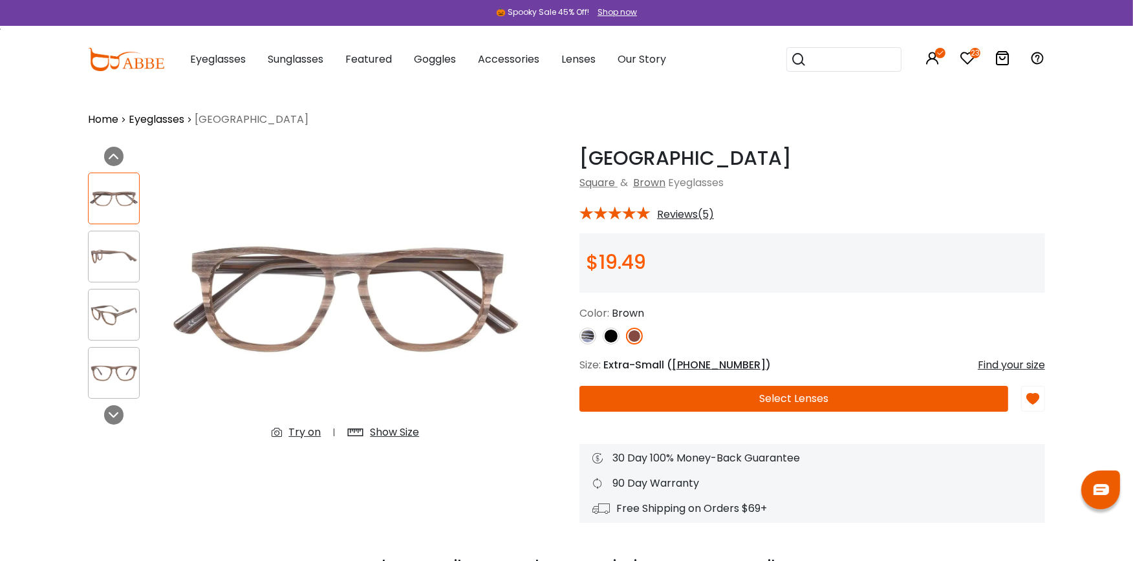
click at [299, 430] on div "Try on" at bounding box center [304, 433] width 32 height 16
